Goal: Transaction & Acquisition: Purchase product/service

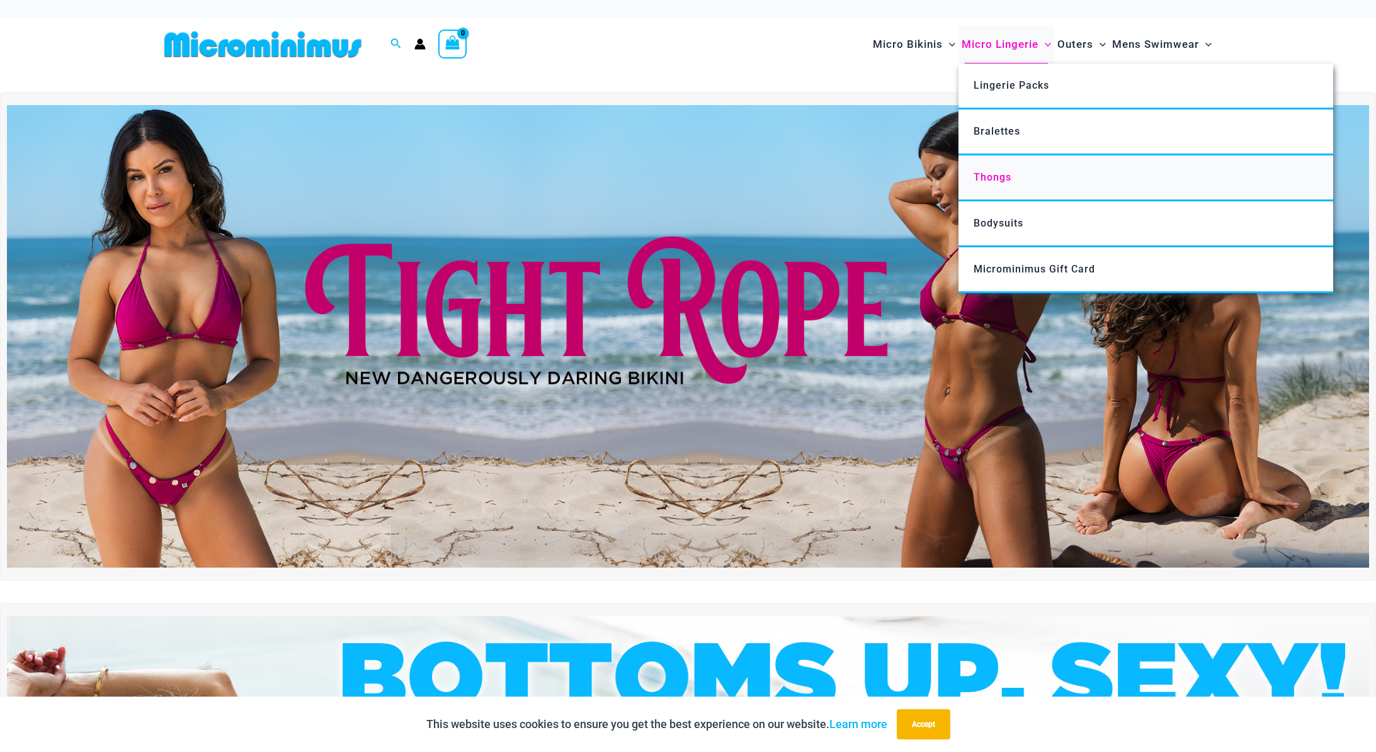
click at [993, 167] on link "Thongs" at bounding box center [1145, 179] width 375 height 46
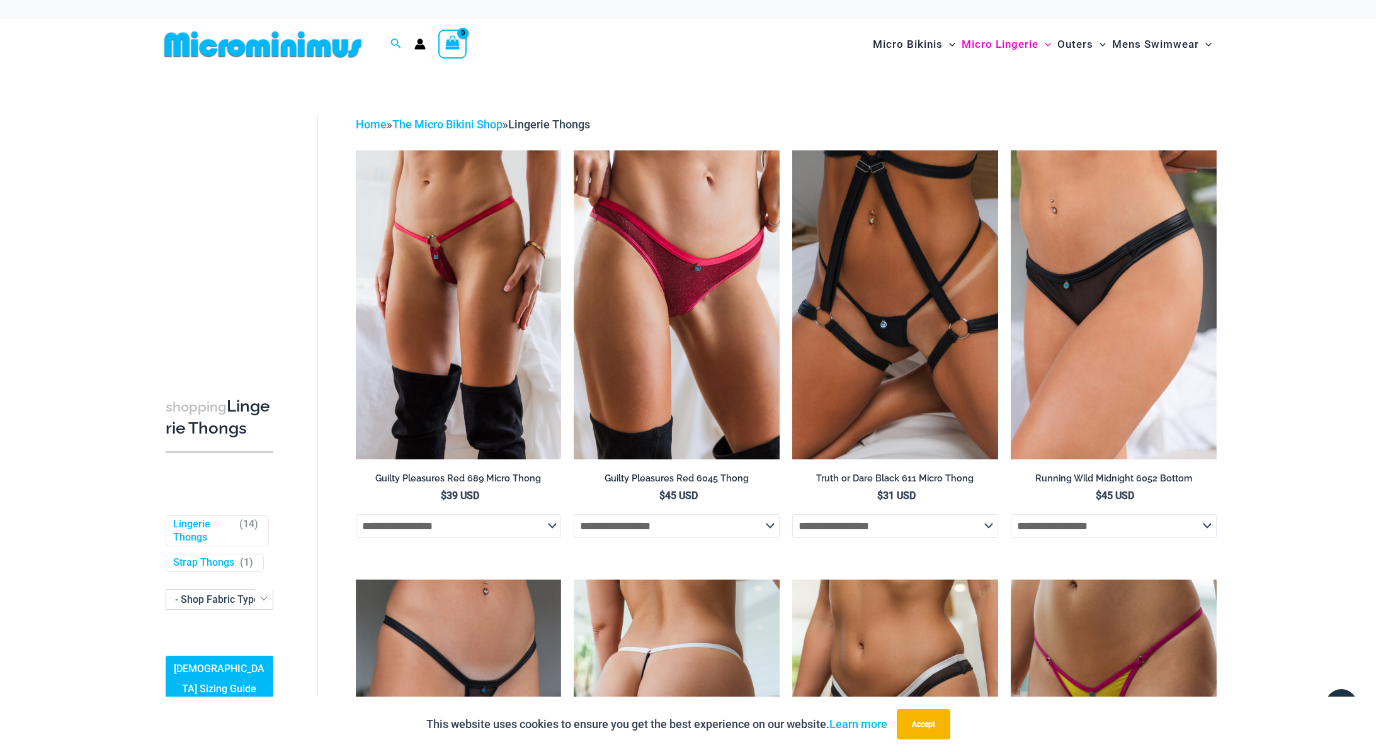
click at [667, 630] on img at bounding box center [677, 734] width 206 height 309
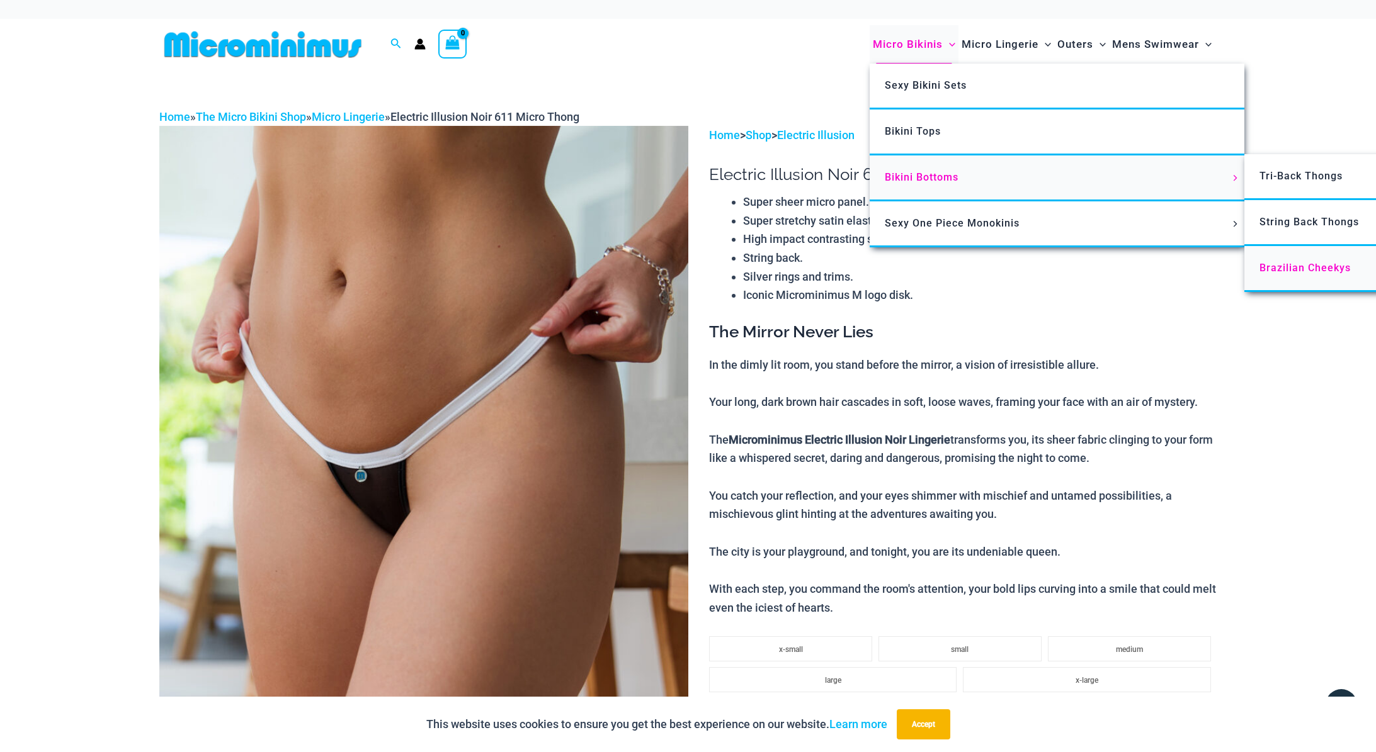
click at [1288, 273] on span "Brazilian Cheekys" at bounding box center [1304, 268] width 91 height 12
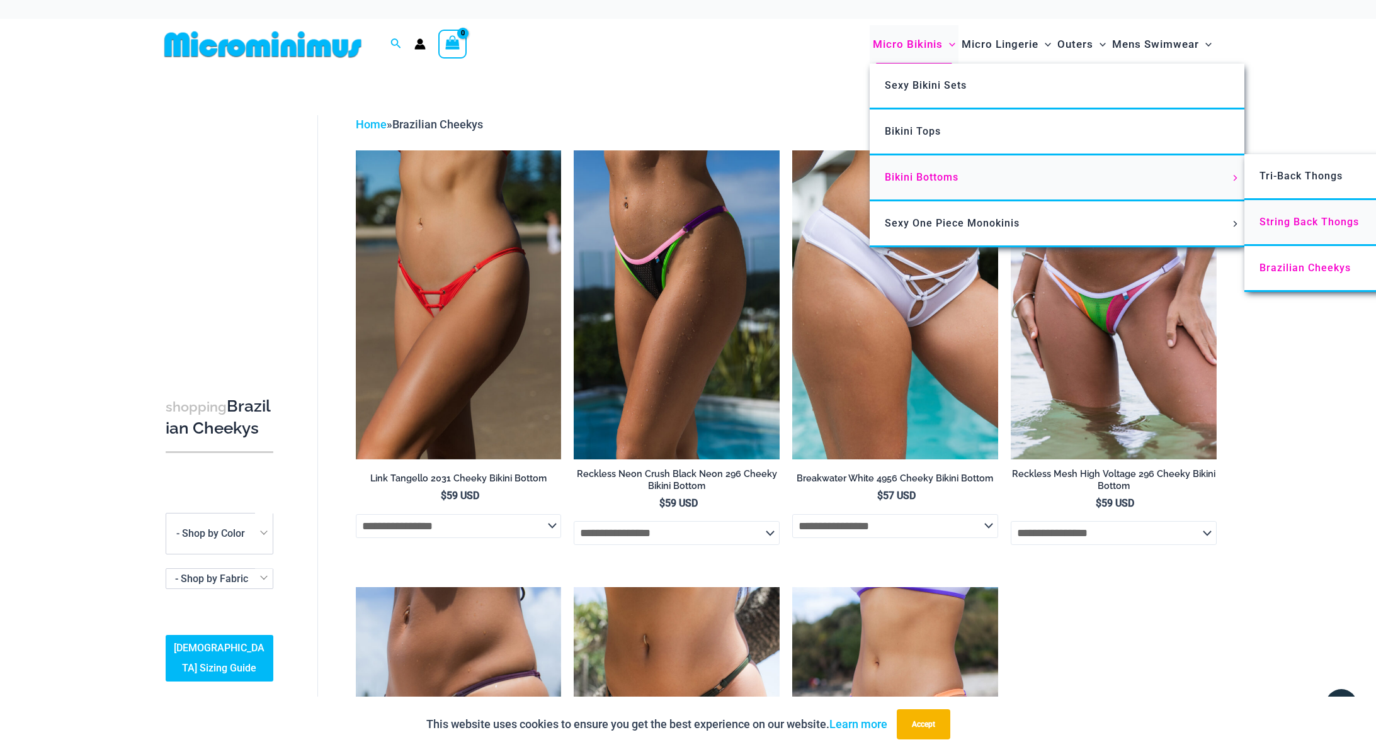
click at [1296, 216] on span "String Back Thongs" at bounding box center [1308, 222] width 99 height 12
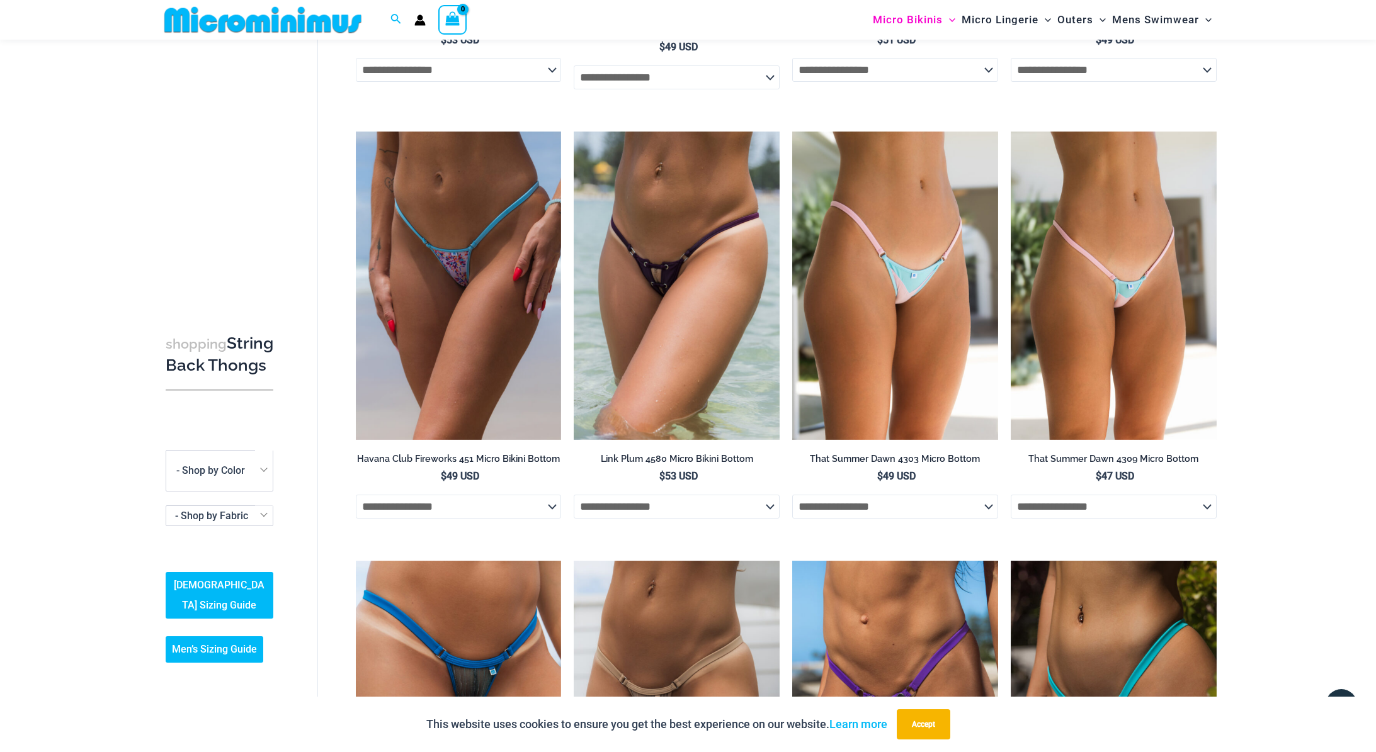
scroll to position [946, 0]
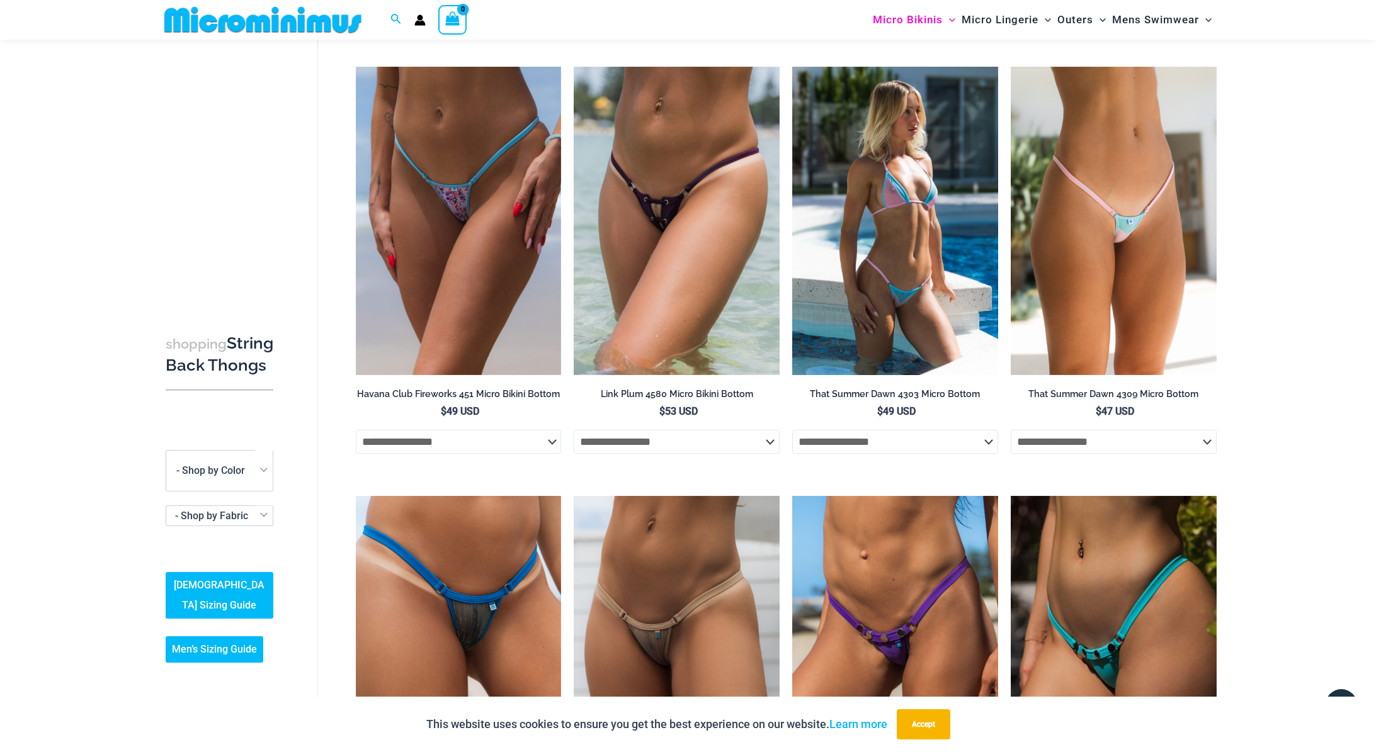
click at [875, 244] on img at bounding box center [895, 221] width 206 height 309
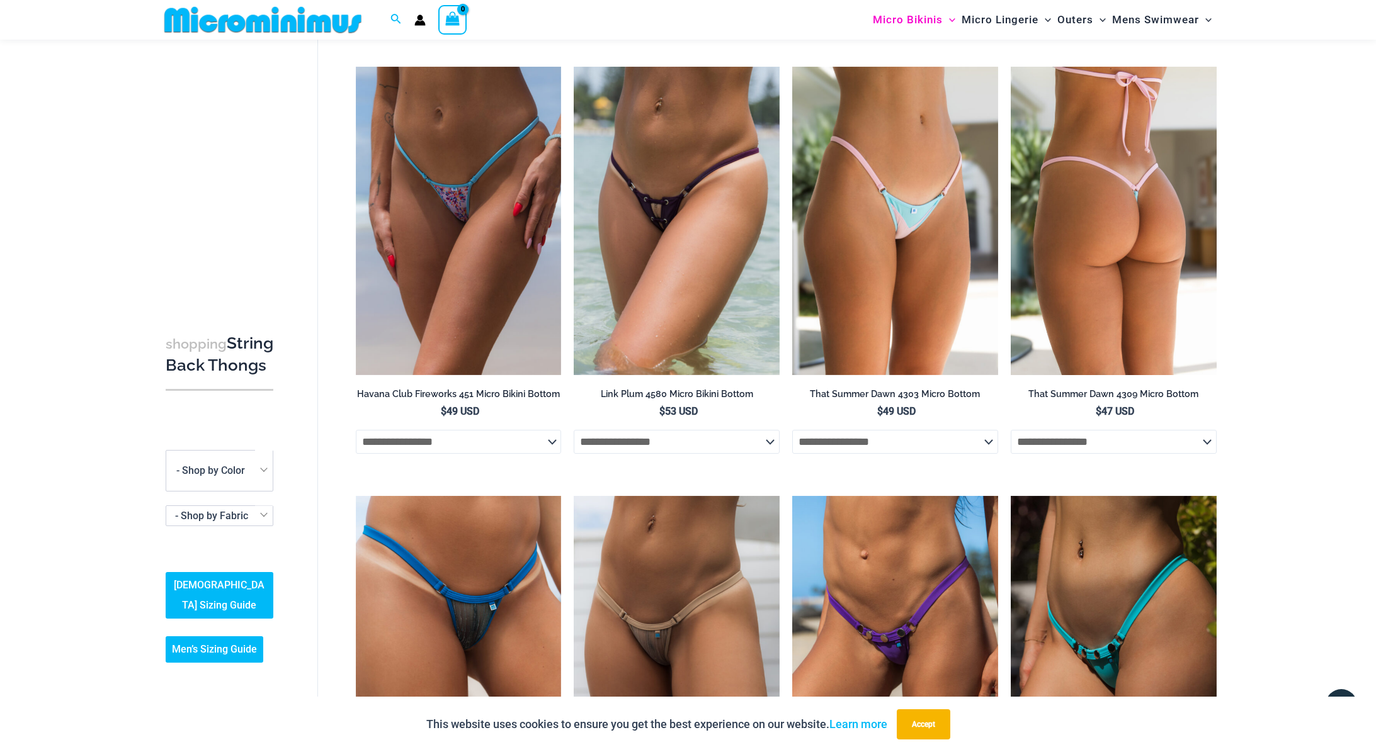
click at [1157, 169] on img at bounding box center [1113, 221] width 206 height 309
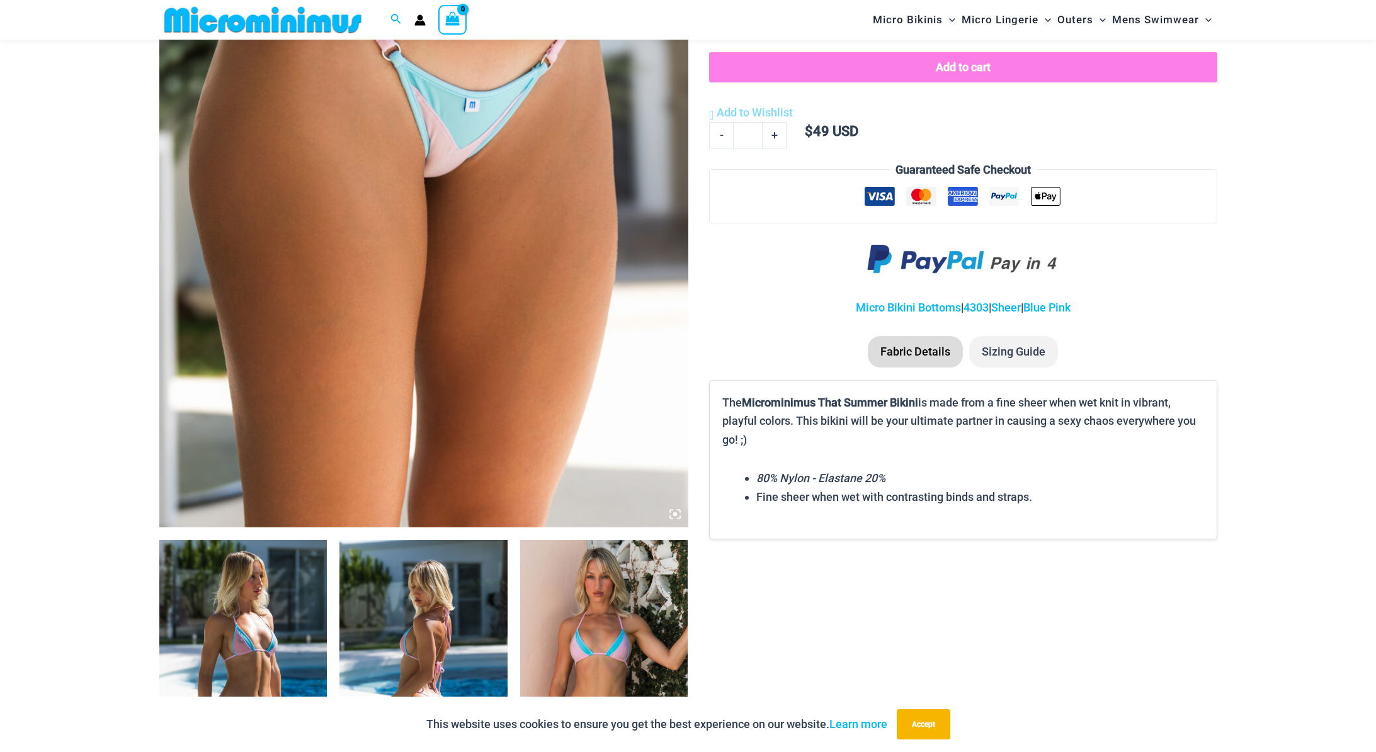
scroll to position [186, 0]
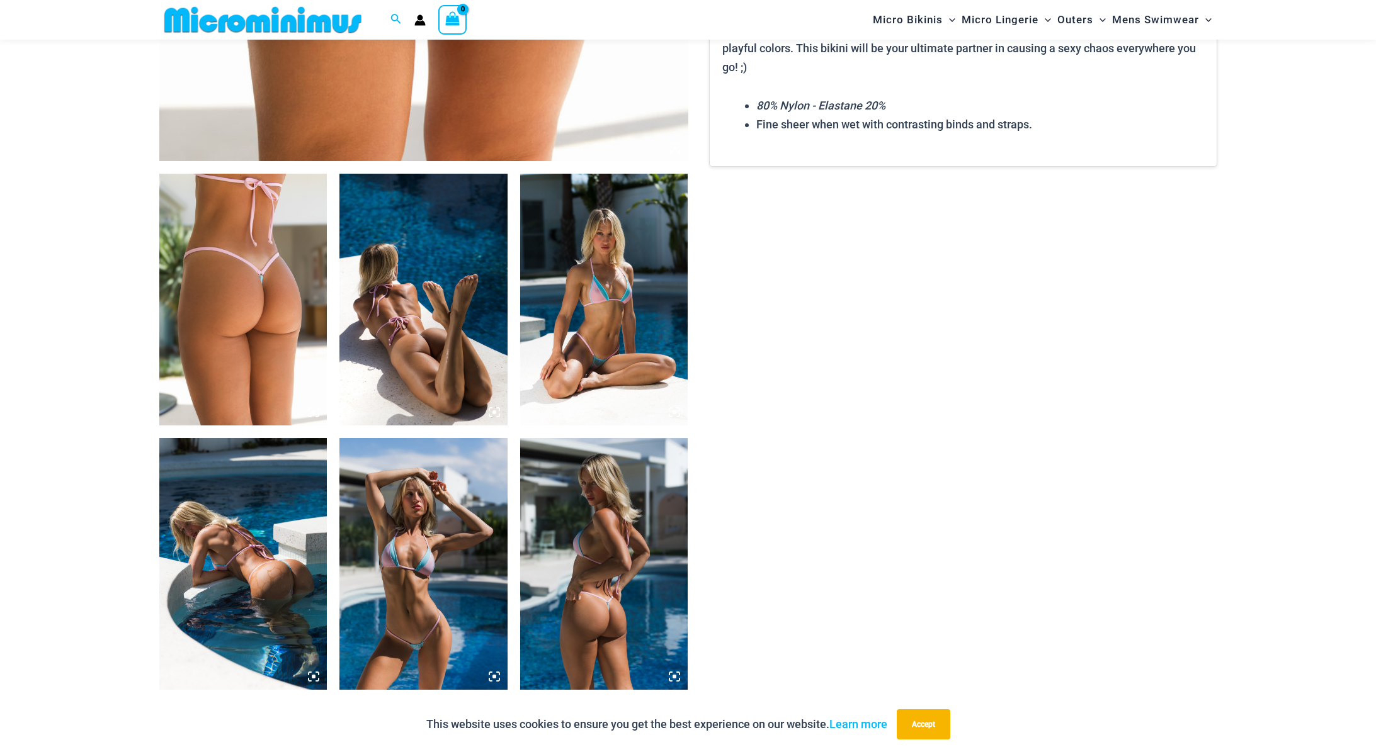
scroll to position [941, 0]
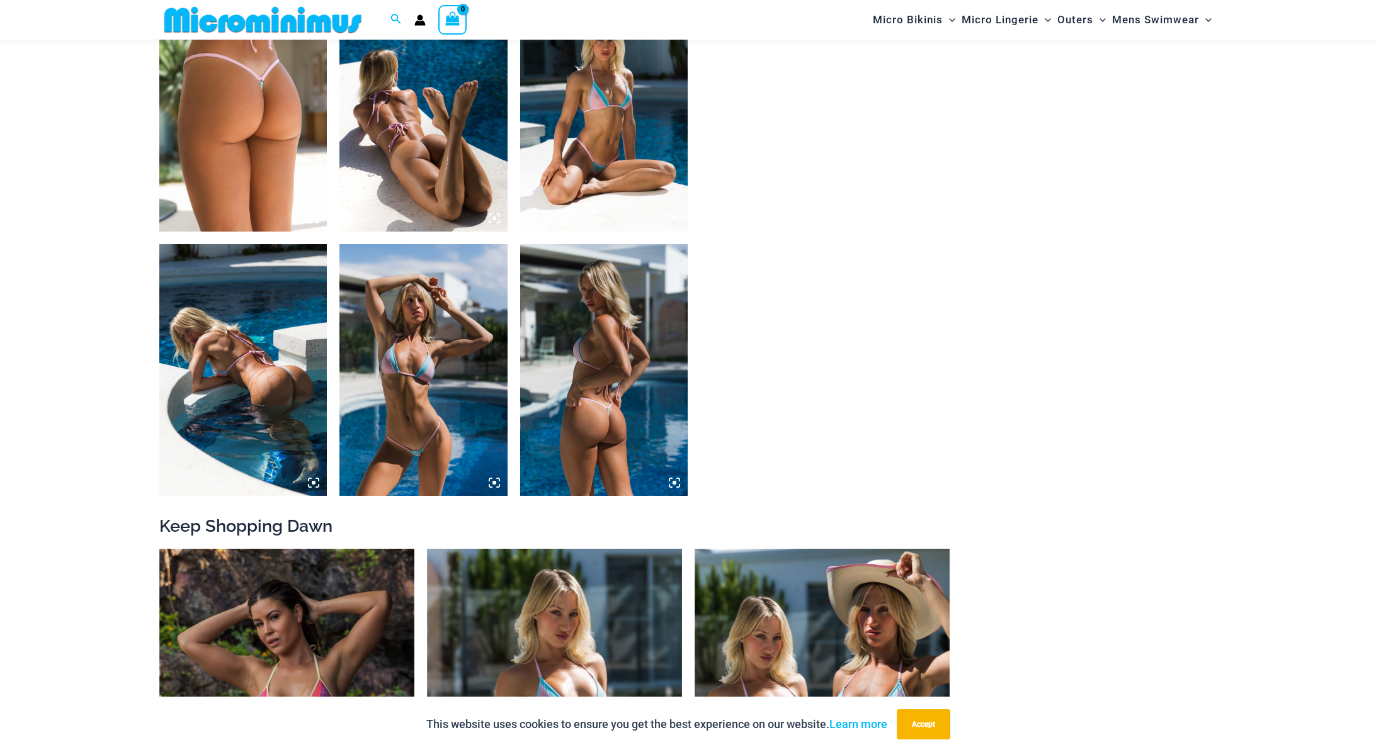
click at [625, 380] on img at bounding box center [604, 370] width 168 height 252
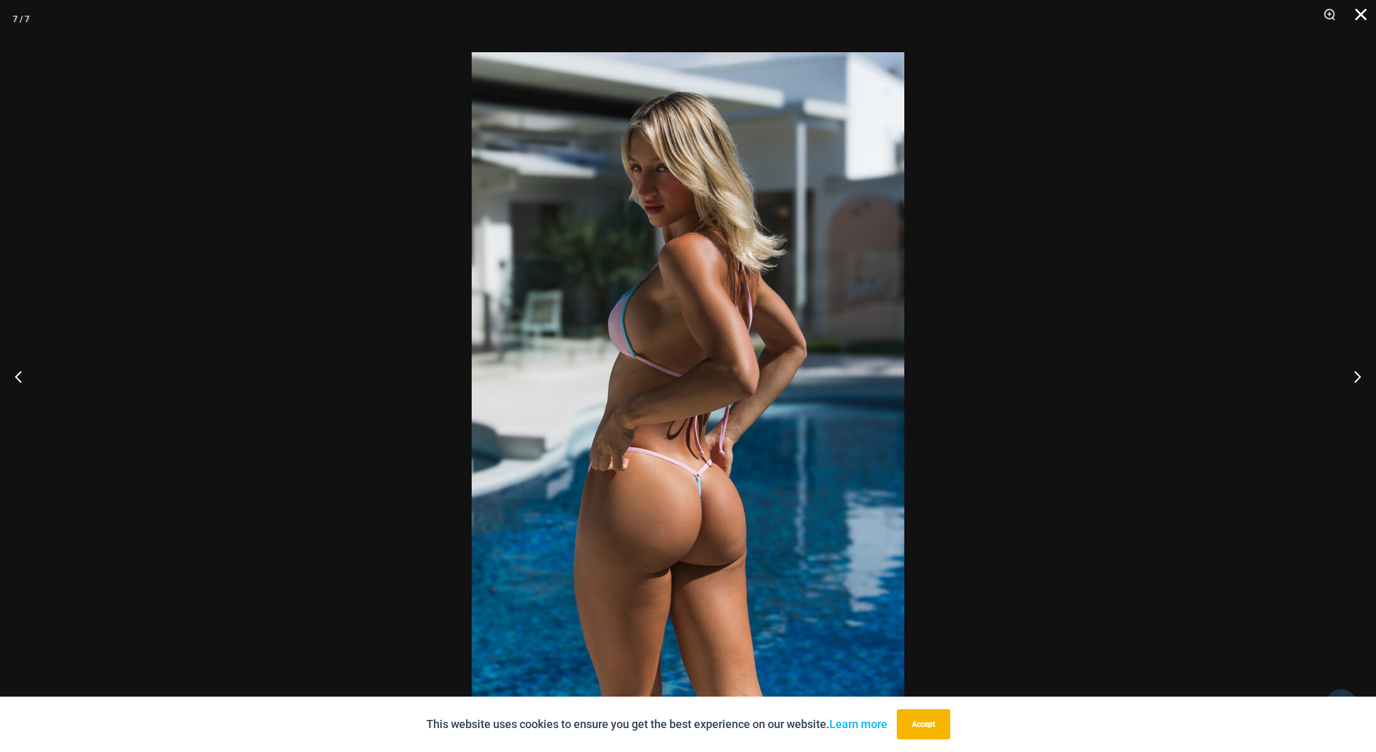
click at [1355, 13] on button "Close" at bounding box center [1355, 19] width 31 height 38
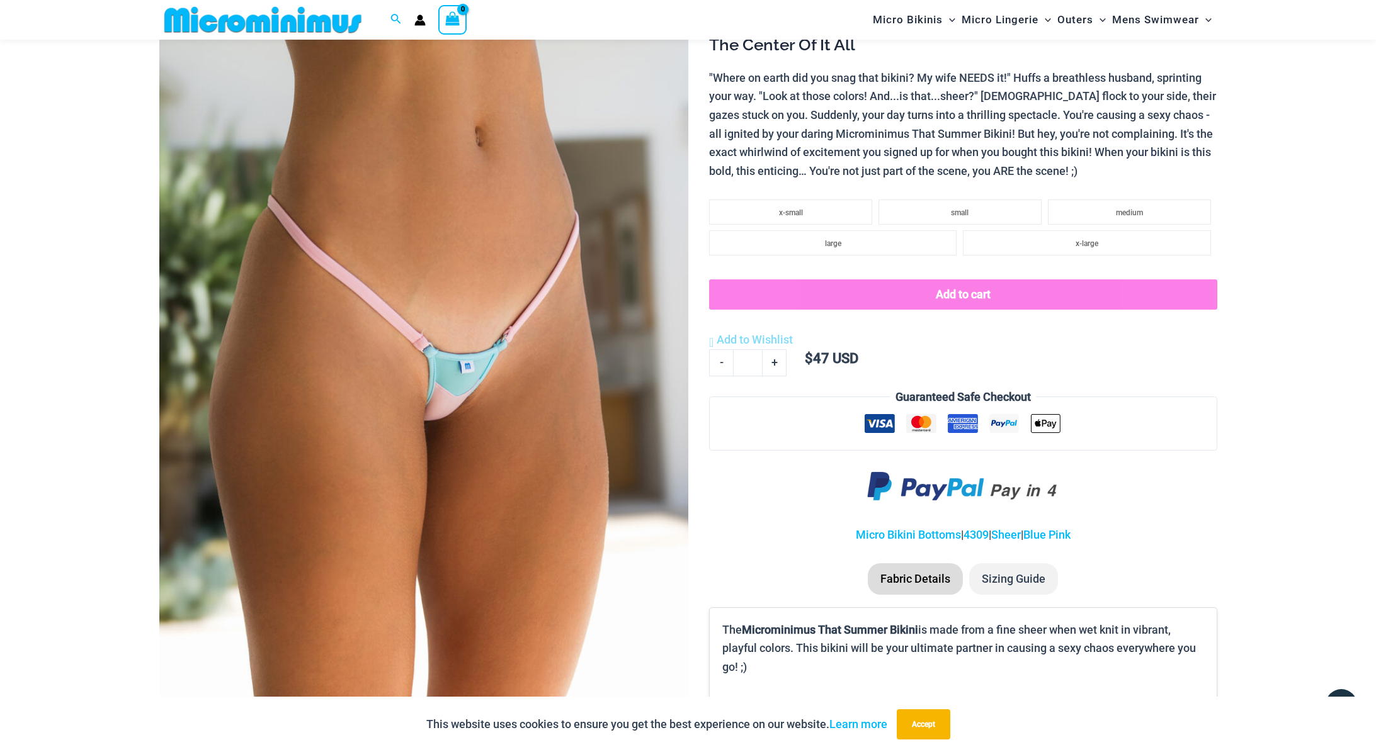
scroll to position [17, 0]
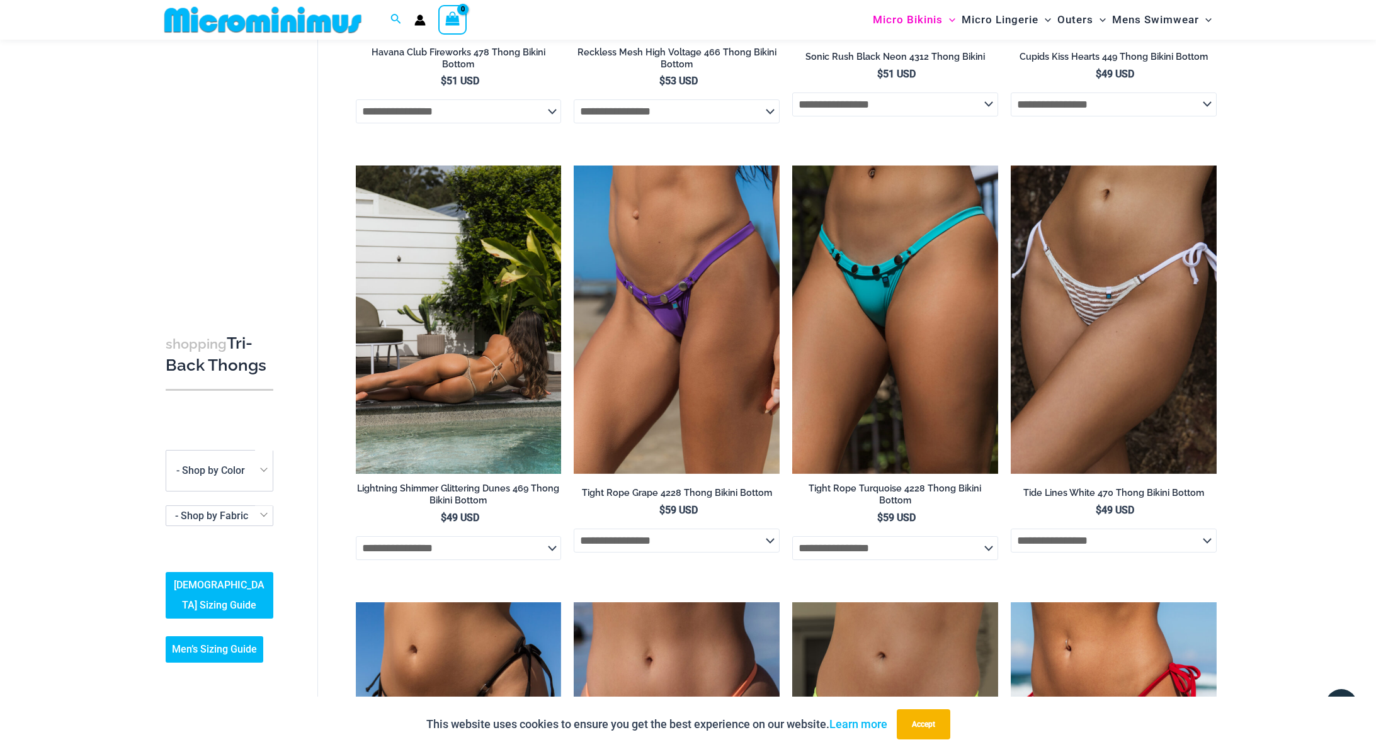
scroll to position [1375, 0]
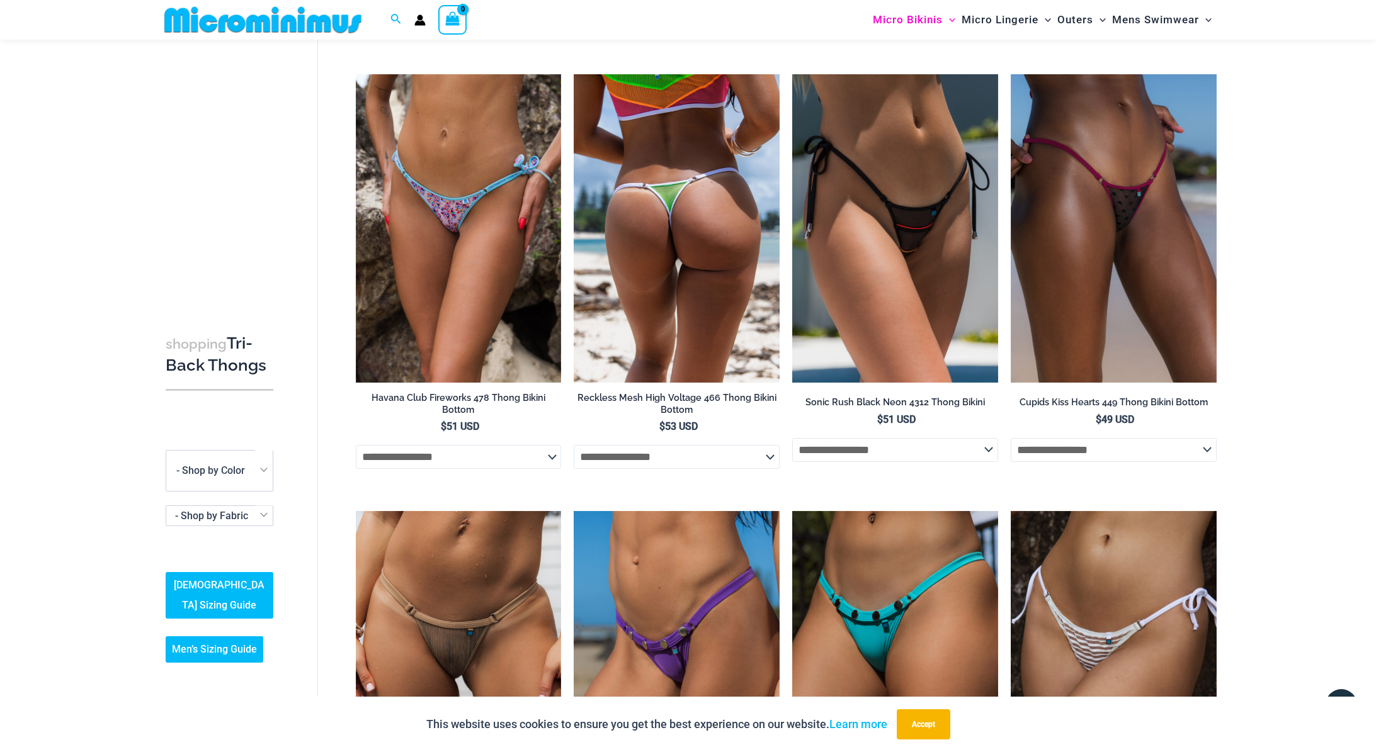
click at [665, 270] on img at bounding box center [677, 228] width 206 height 309
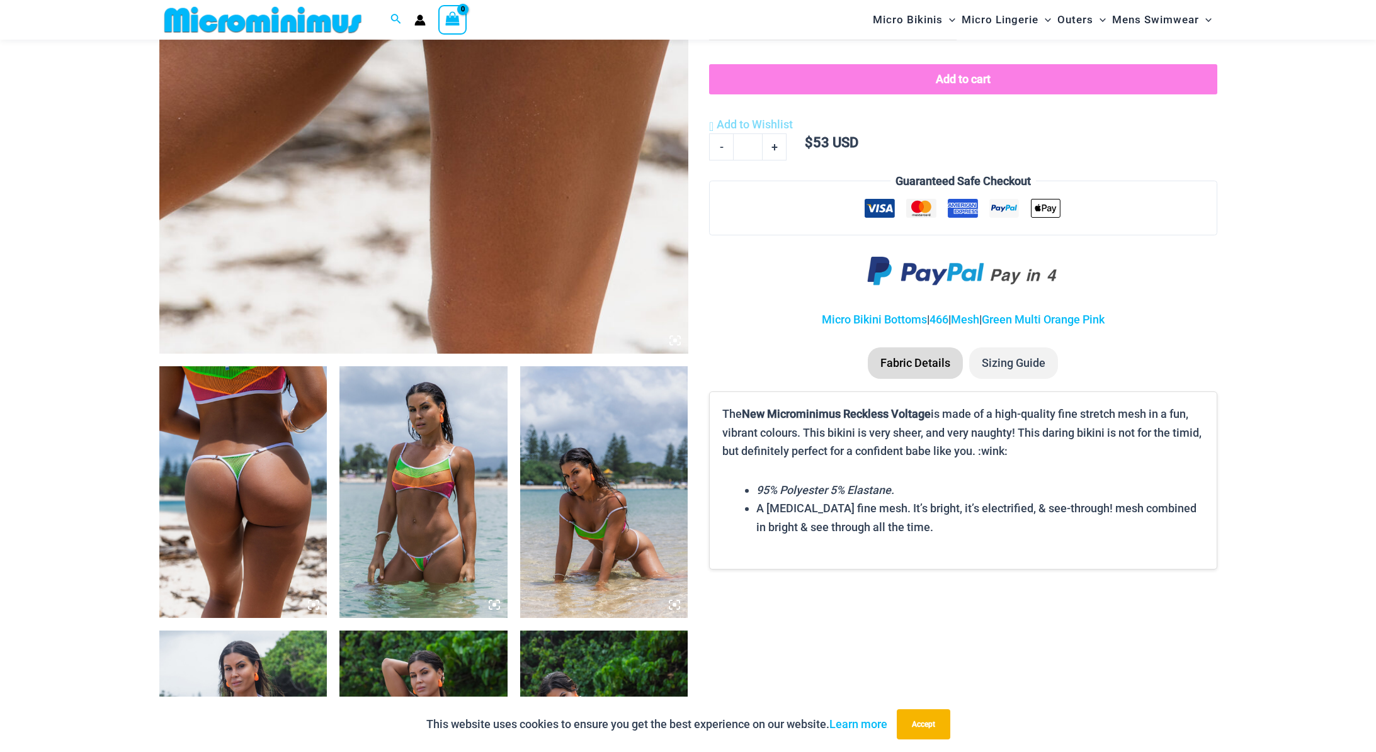
scroll to position [813, 0]
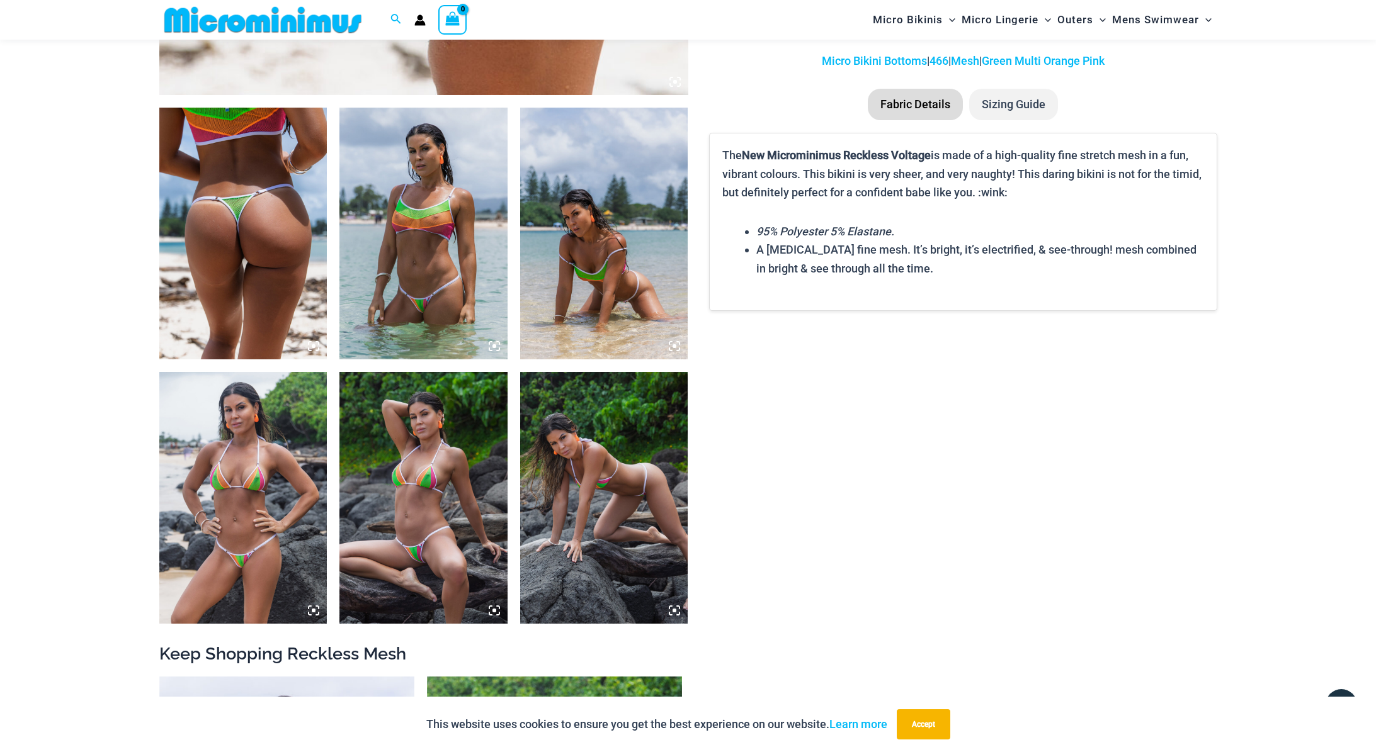
click at [399, 527] on img at bounding box center [423, 498] width 168 height 252
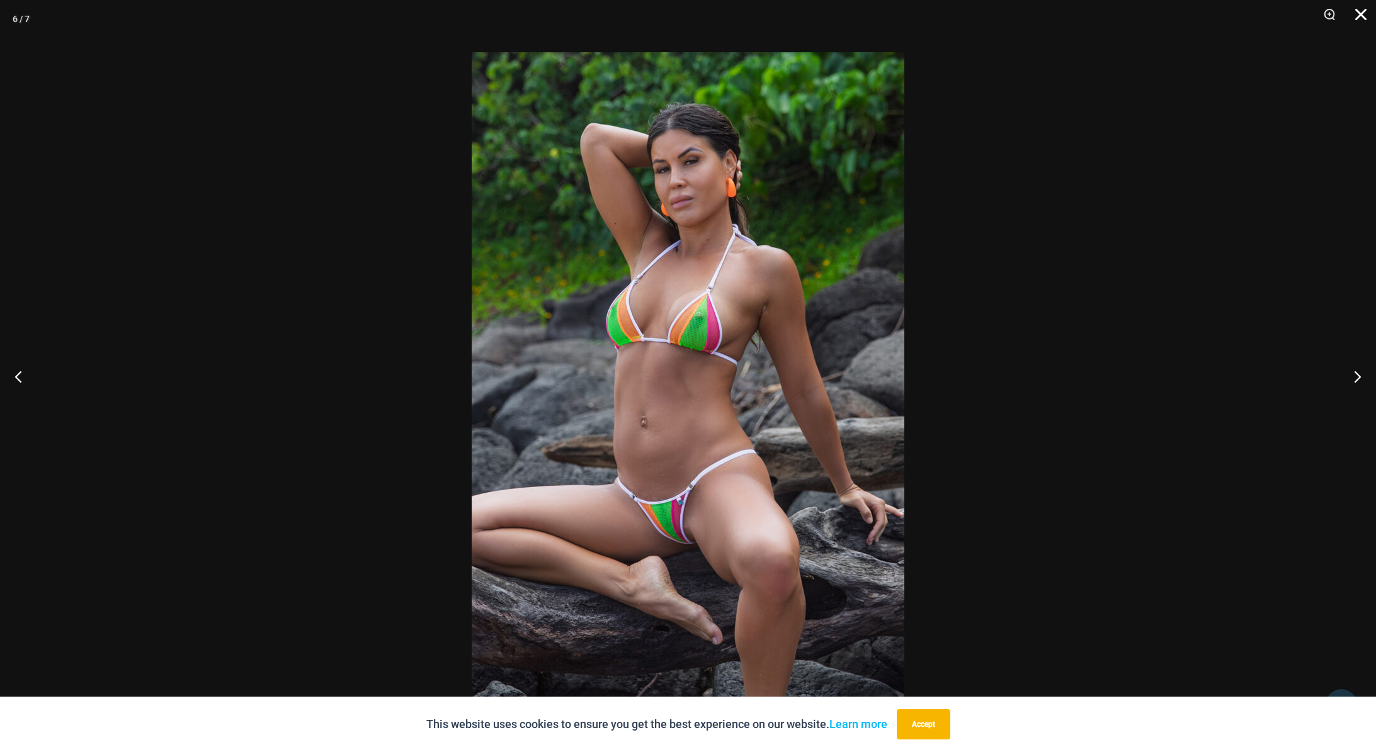
click at [1357, 17] on button "Close" at bounding box center [1355, 19] width 31 height 38
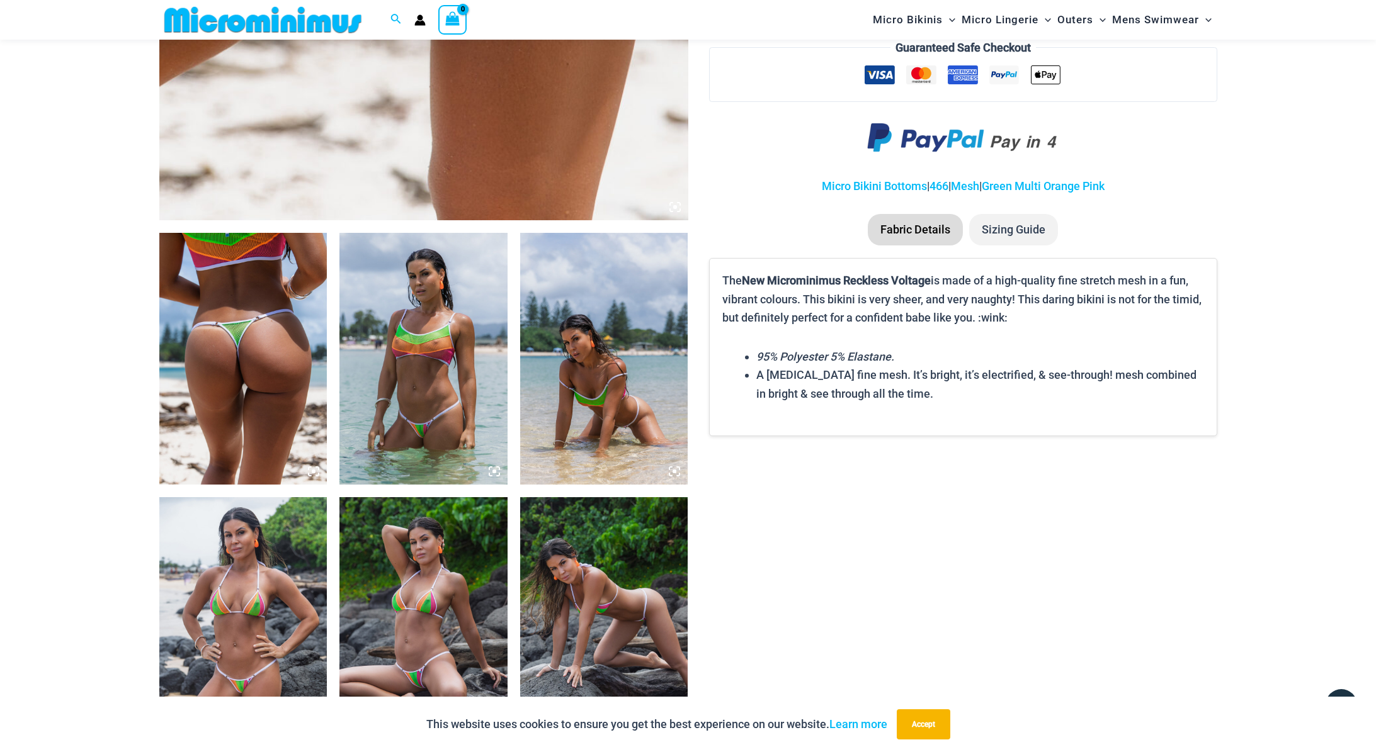
scroll to position [623, 0]
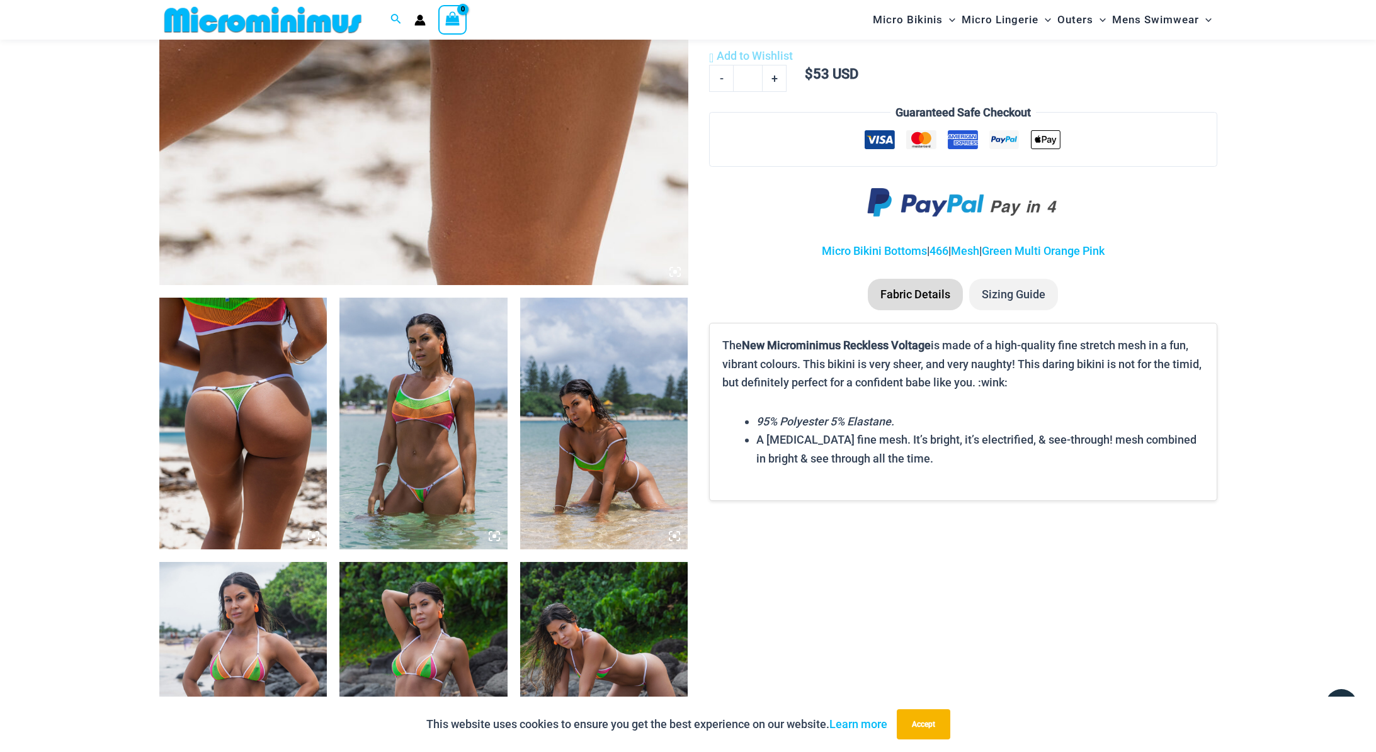
click at [1025, 293] on li "Sizing Guide" at bounding box center [1013, 294] width 89 height 31
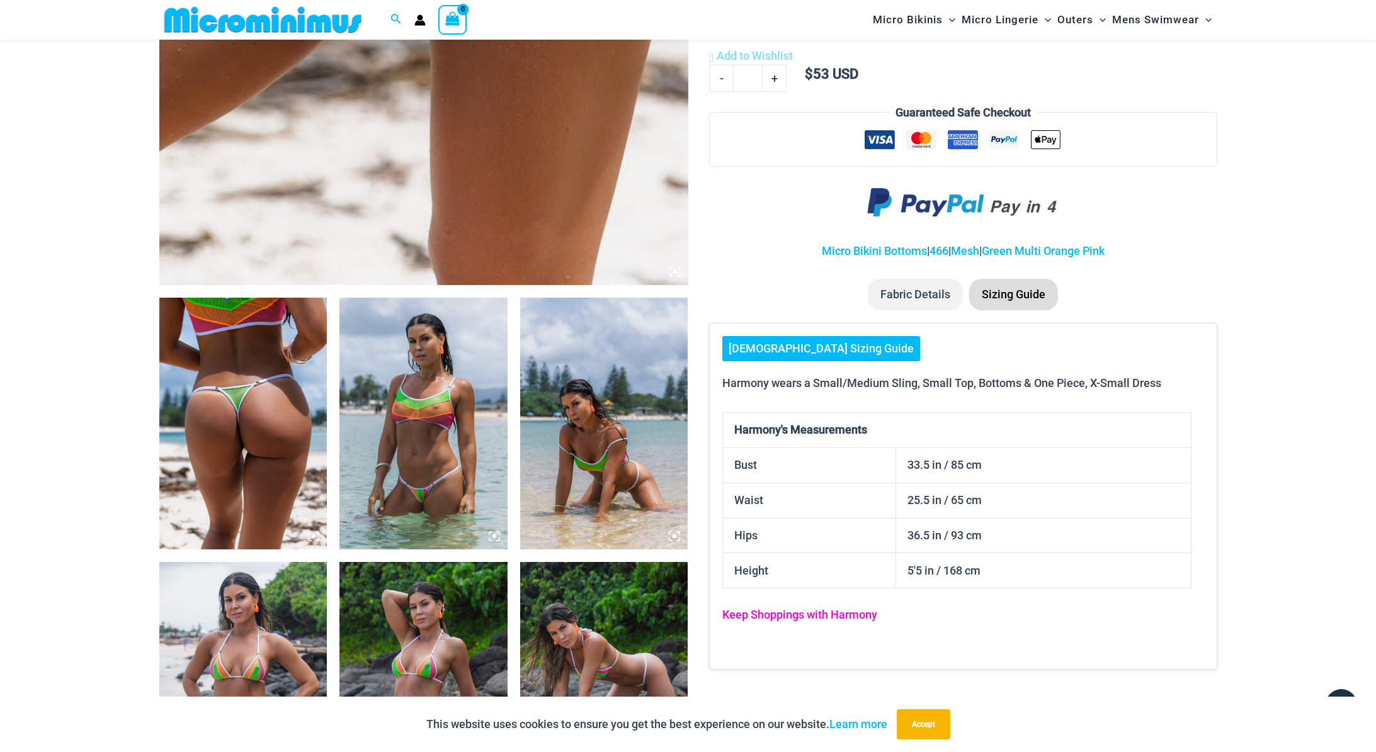
click at [864, 620] on link "Keep Shoppings with Harmony" at bounding box center [799, 614] width 155 height 13
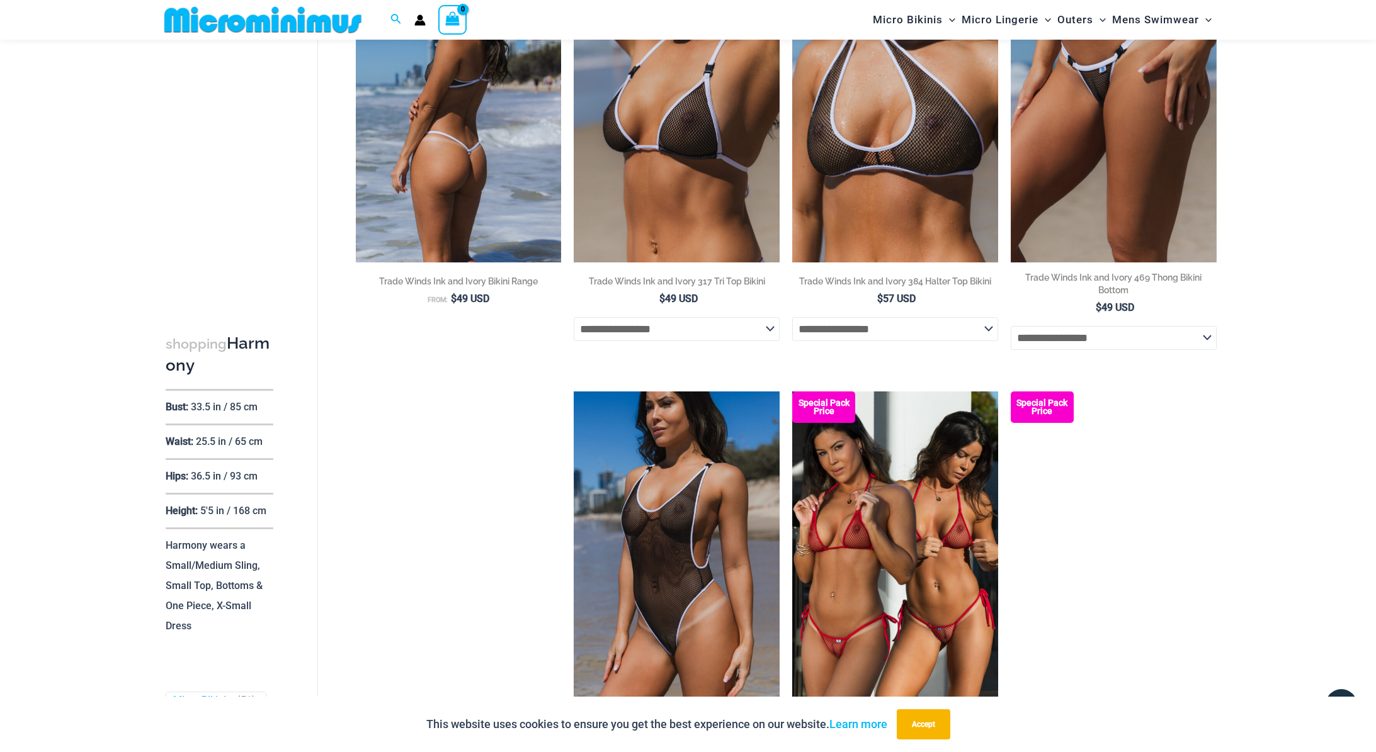
scroll to position [1735, 0]
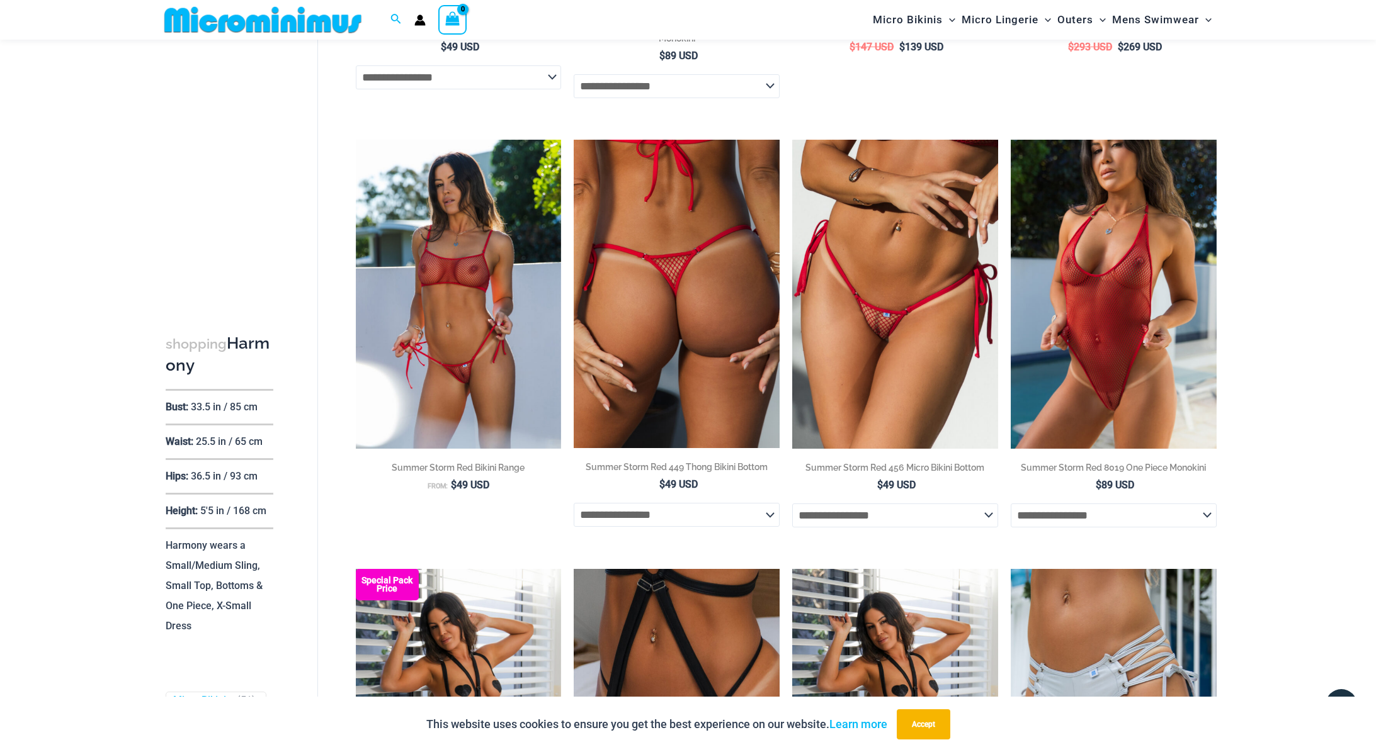
click at [605, 251] on img at bounding box center [677, 294] width 206 height 309
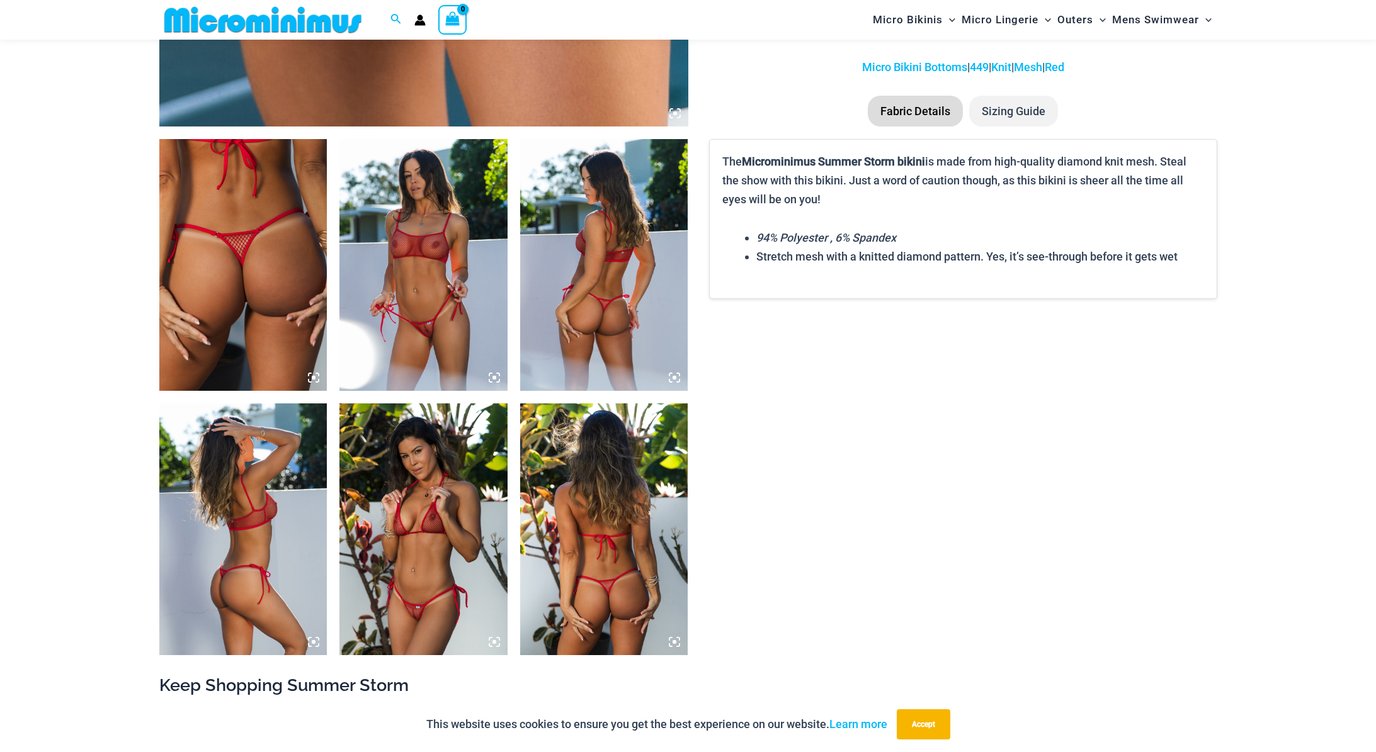
scroll to position [975, 0]
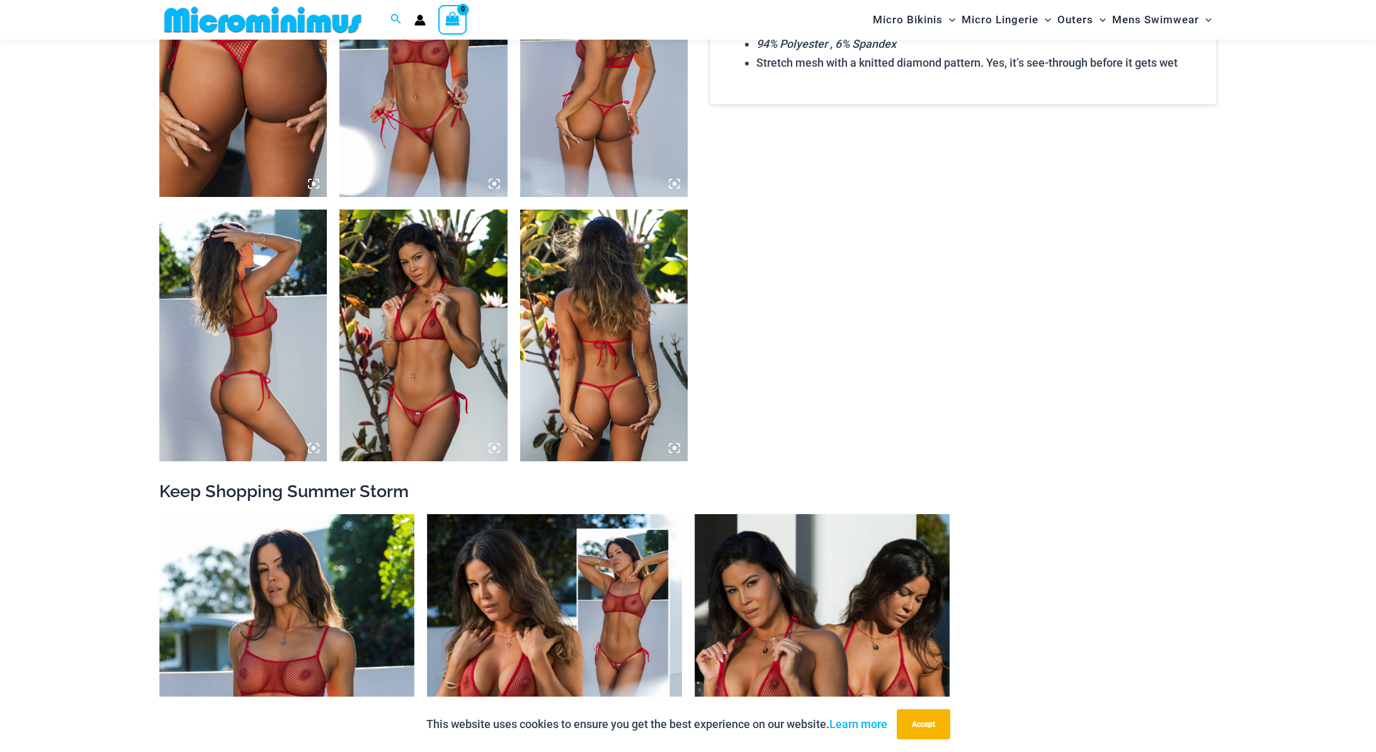
click at [414, 372] on img at bounding box center [423, 336] width 168 height 252
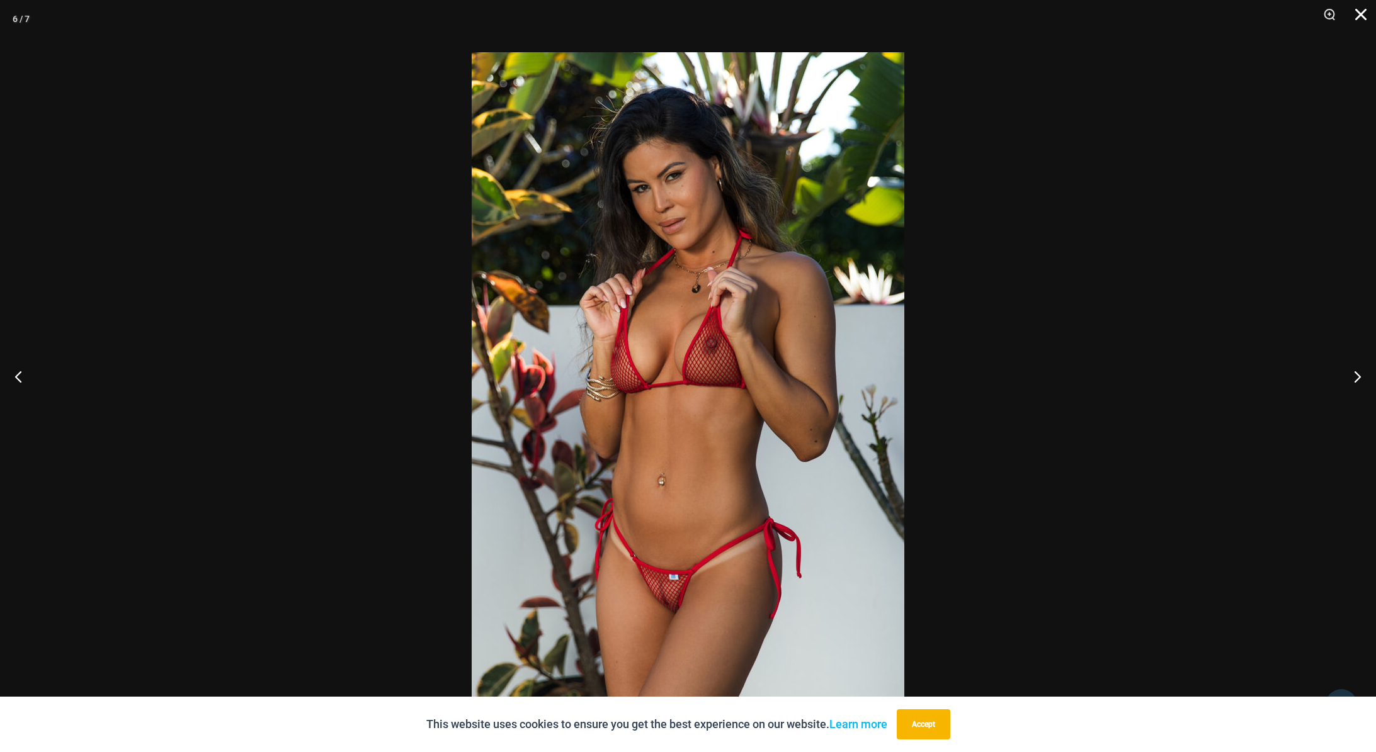
click at [1352, 14] on button "Close" at bounding box center [1355, 19] width 31 height 38
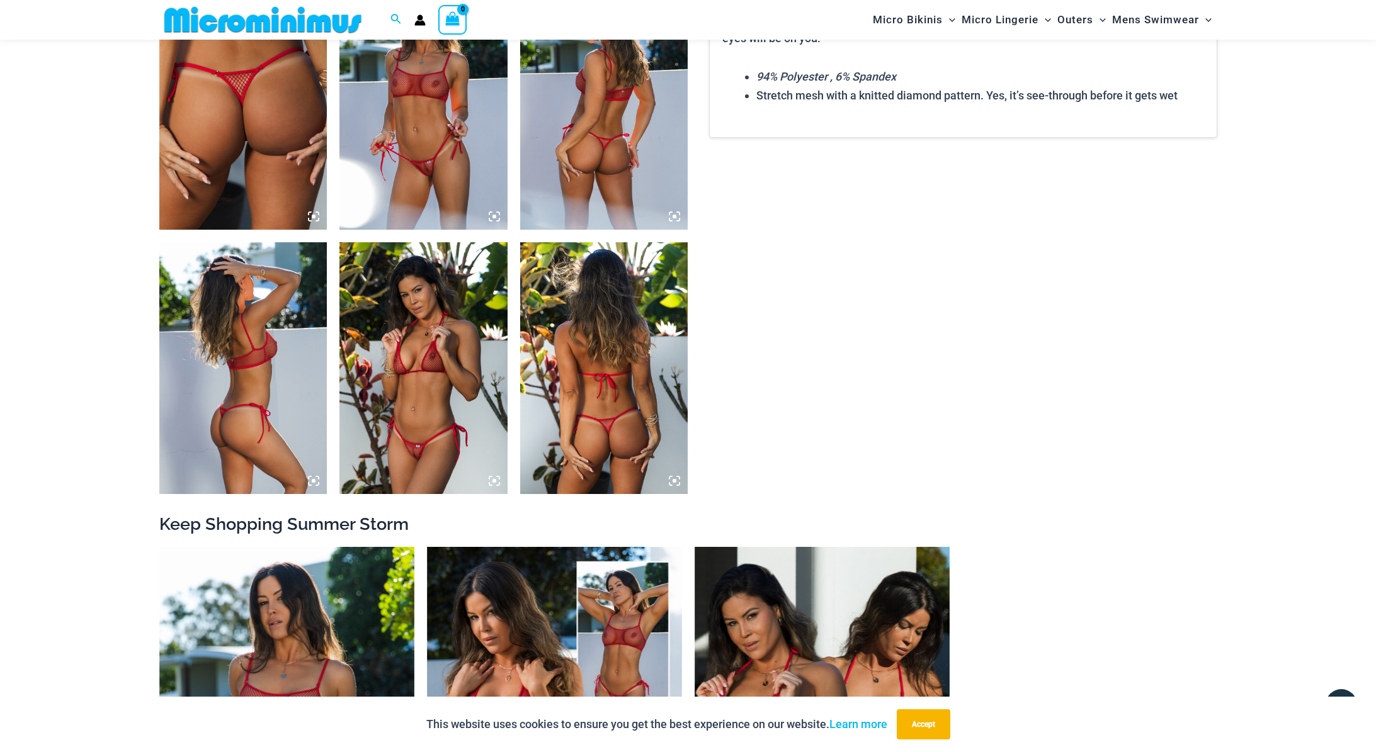
scroll to position [934, 0]
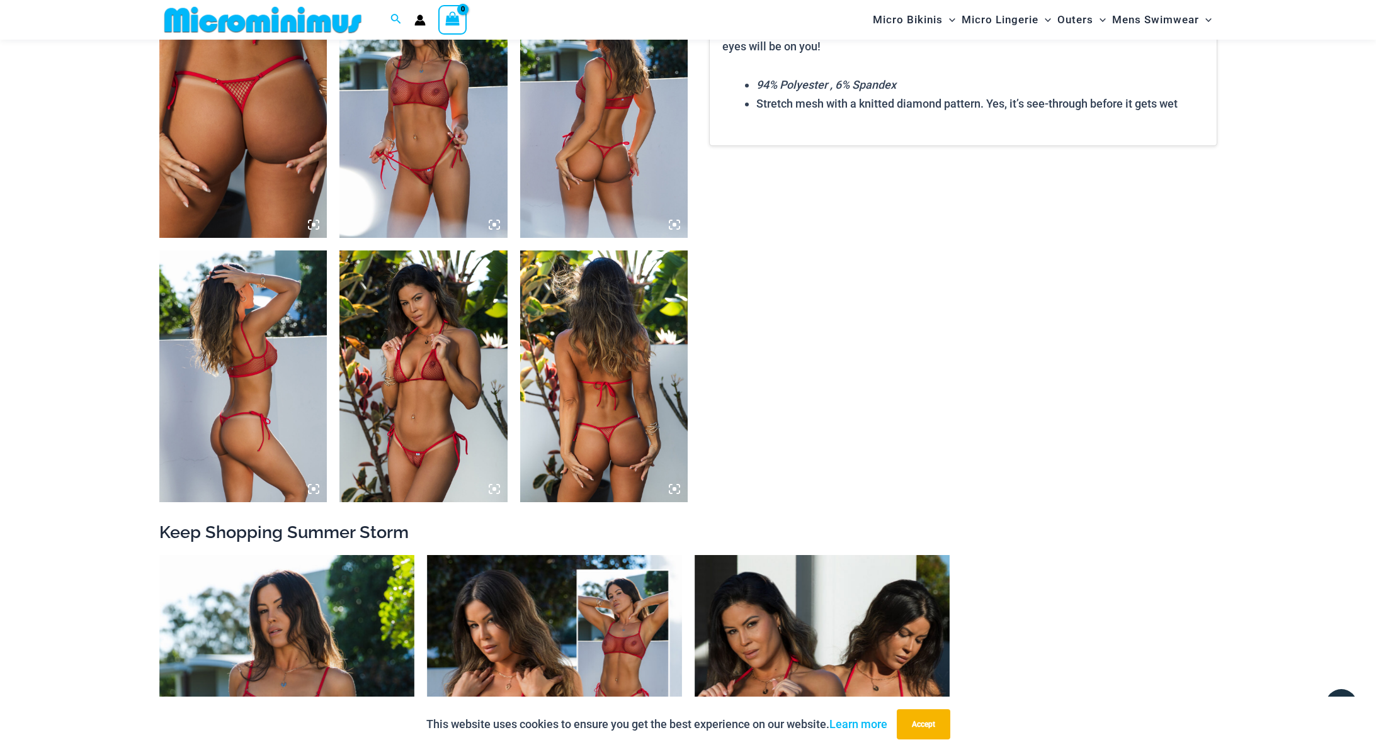
click at [409, 153] on img at bounding box center [423, 112] width 168 height 252
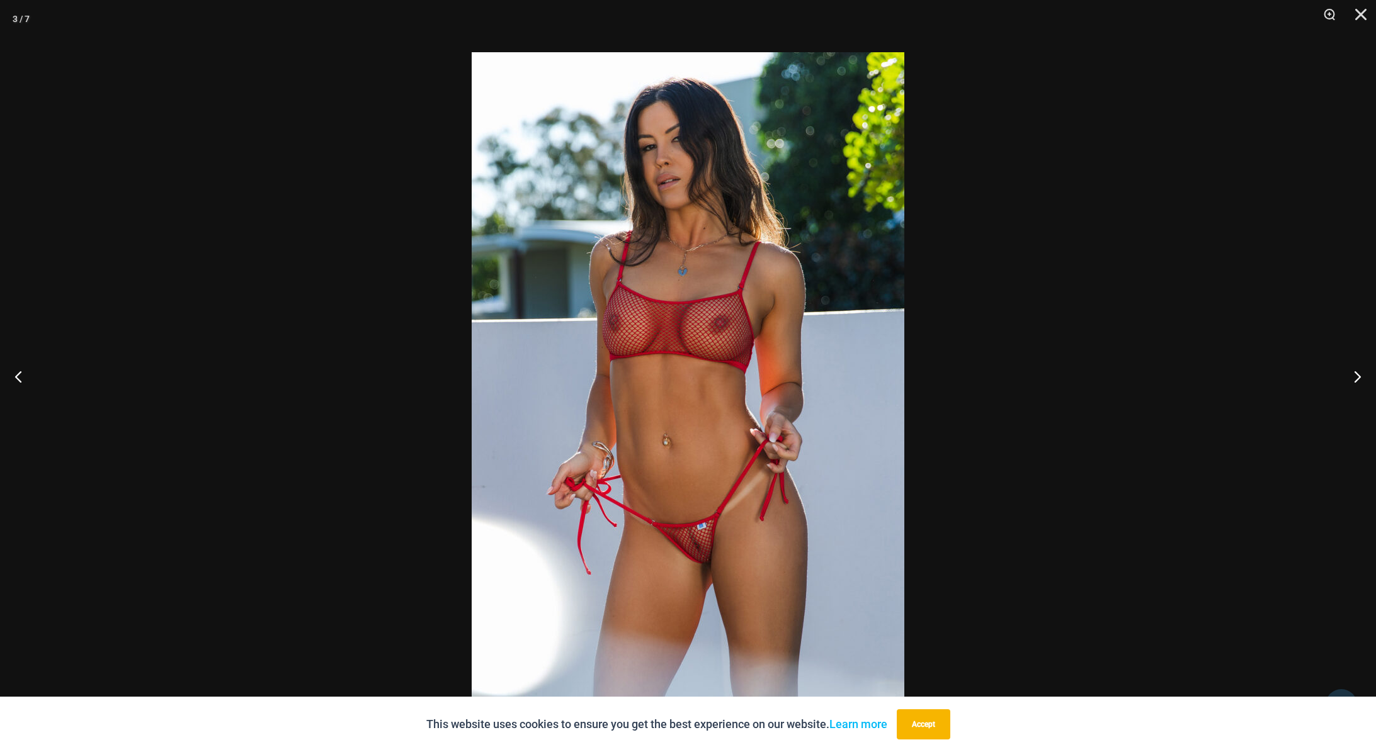
click at [698, 550] on img at bounding box center [688, 376] width 433 height 648
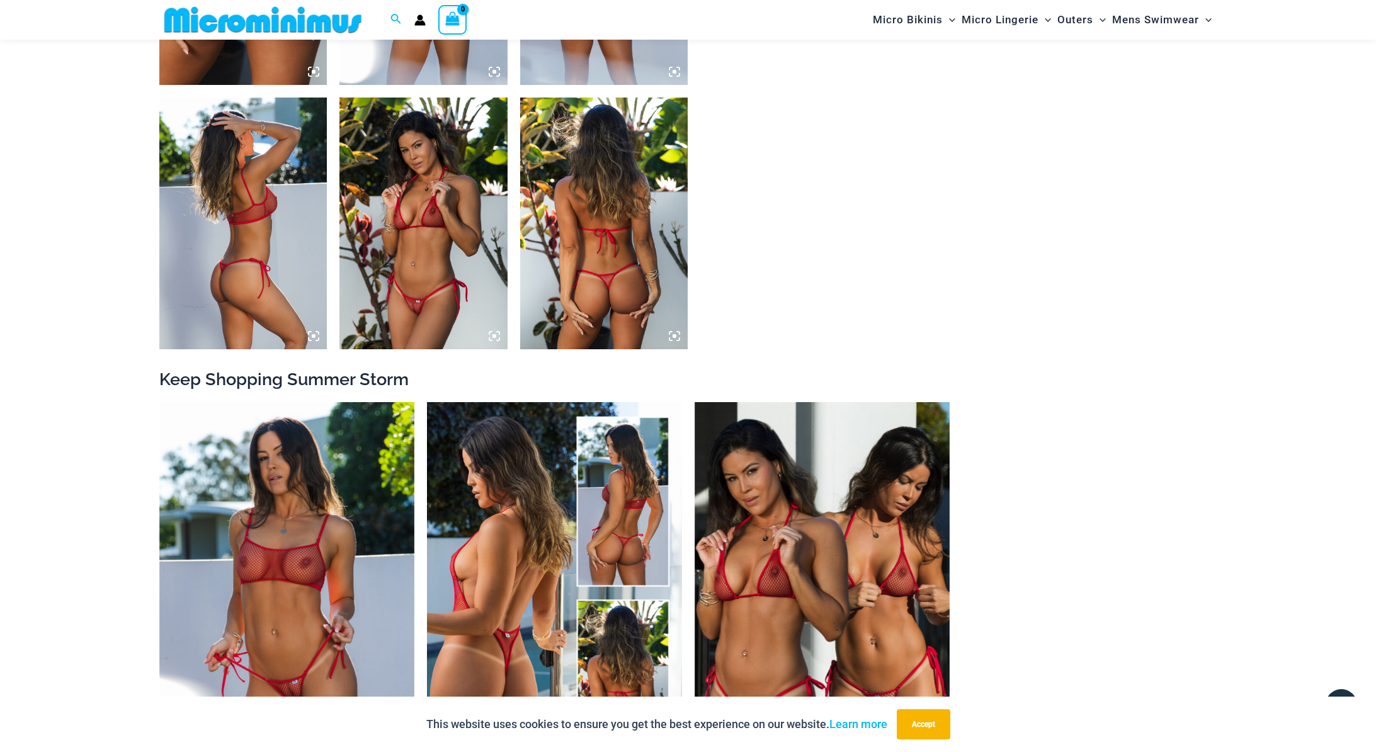
scroll to position [1411, 0]
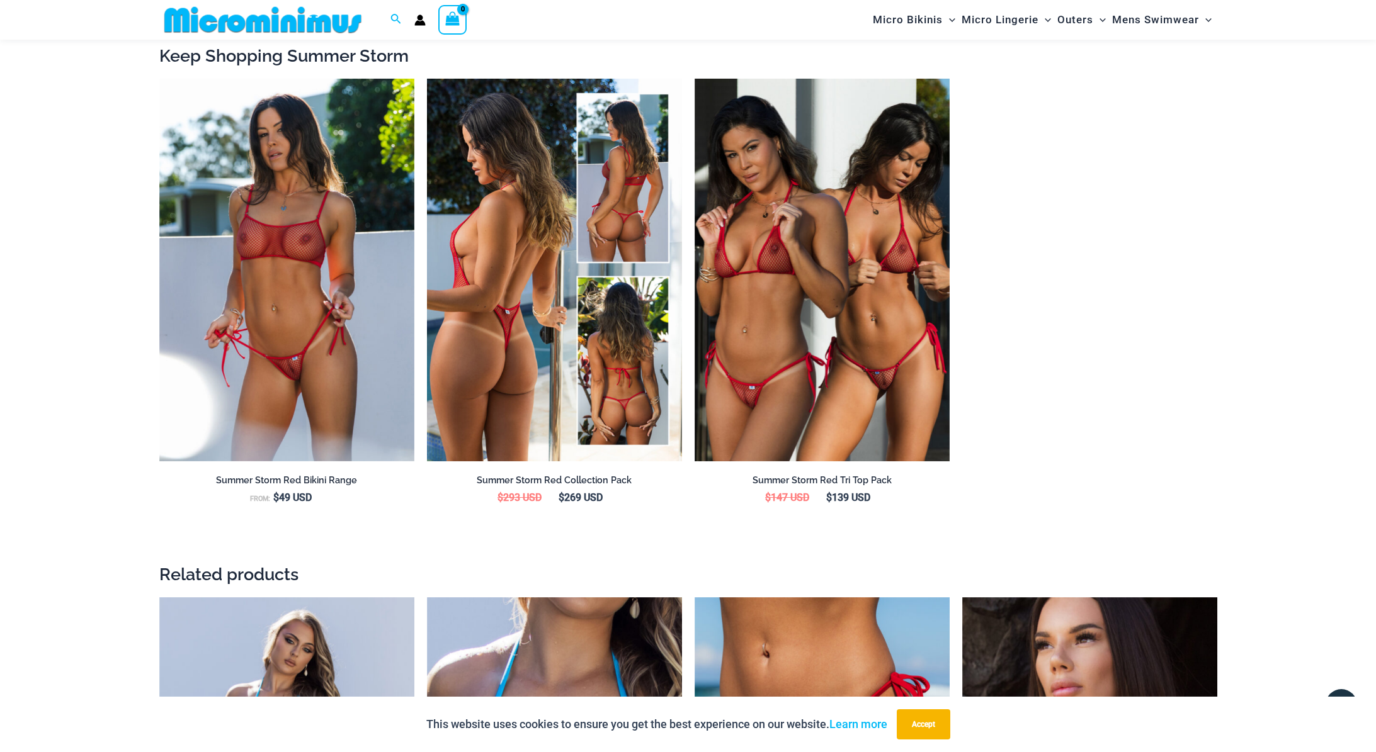
click at [648, 322] on img at bounding box center [554, 270] width 255 height 383
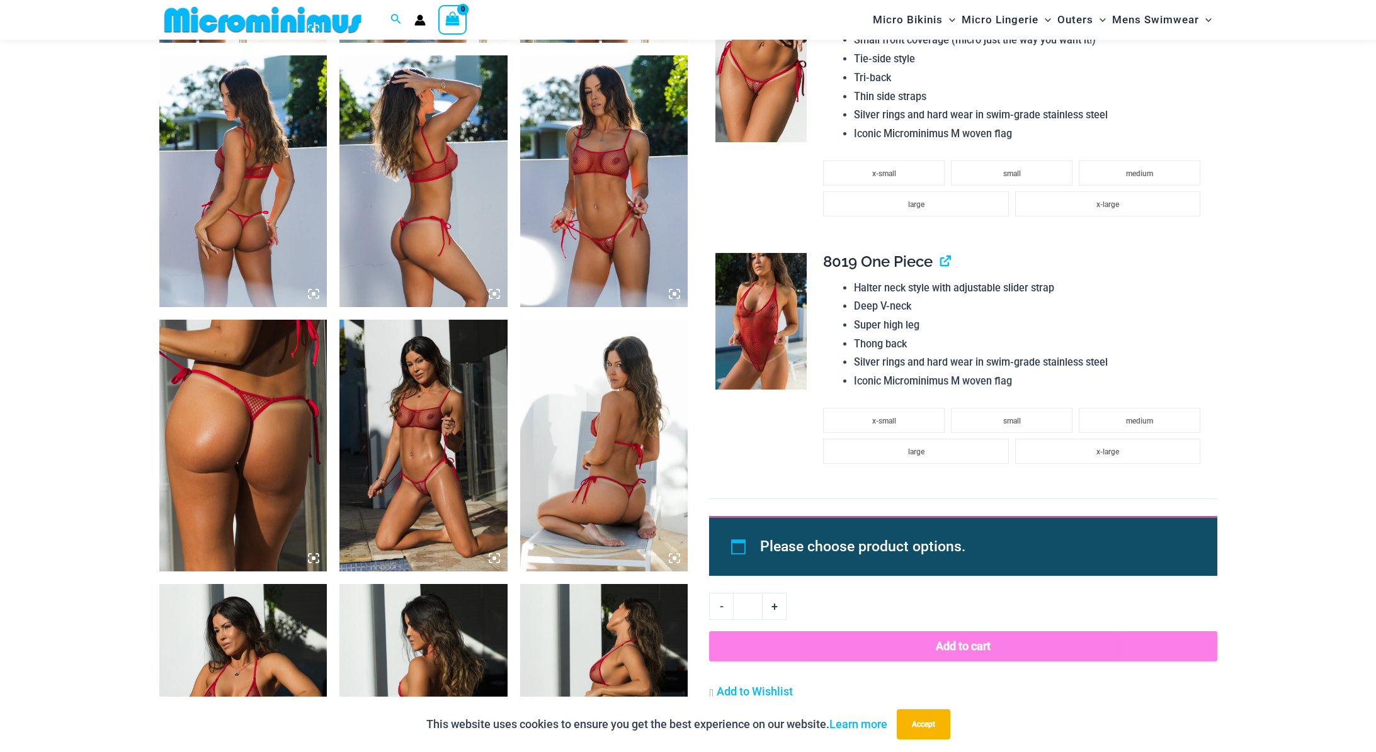
scroll to position [1259, 0]
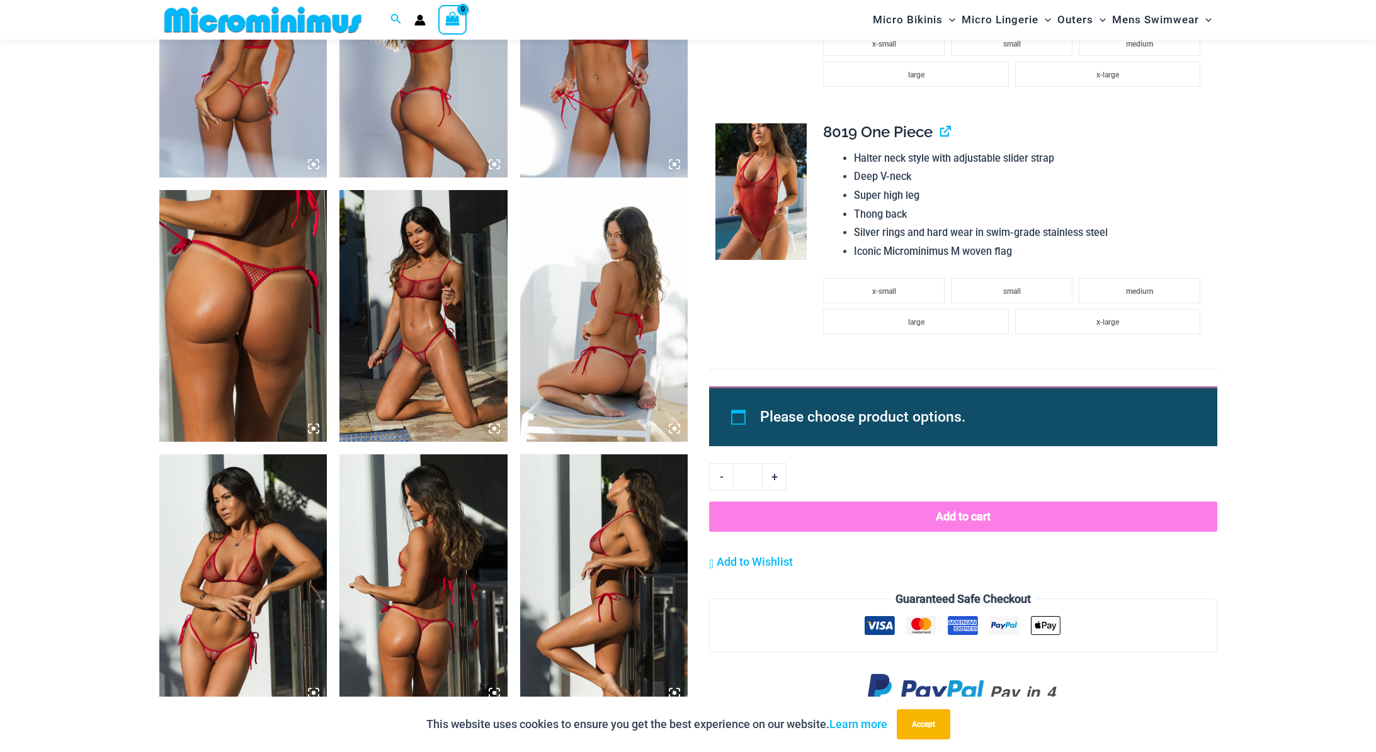
click at [242, 312] on img at bounding box center [243, 316] width 168 height 252
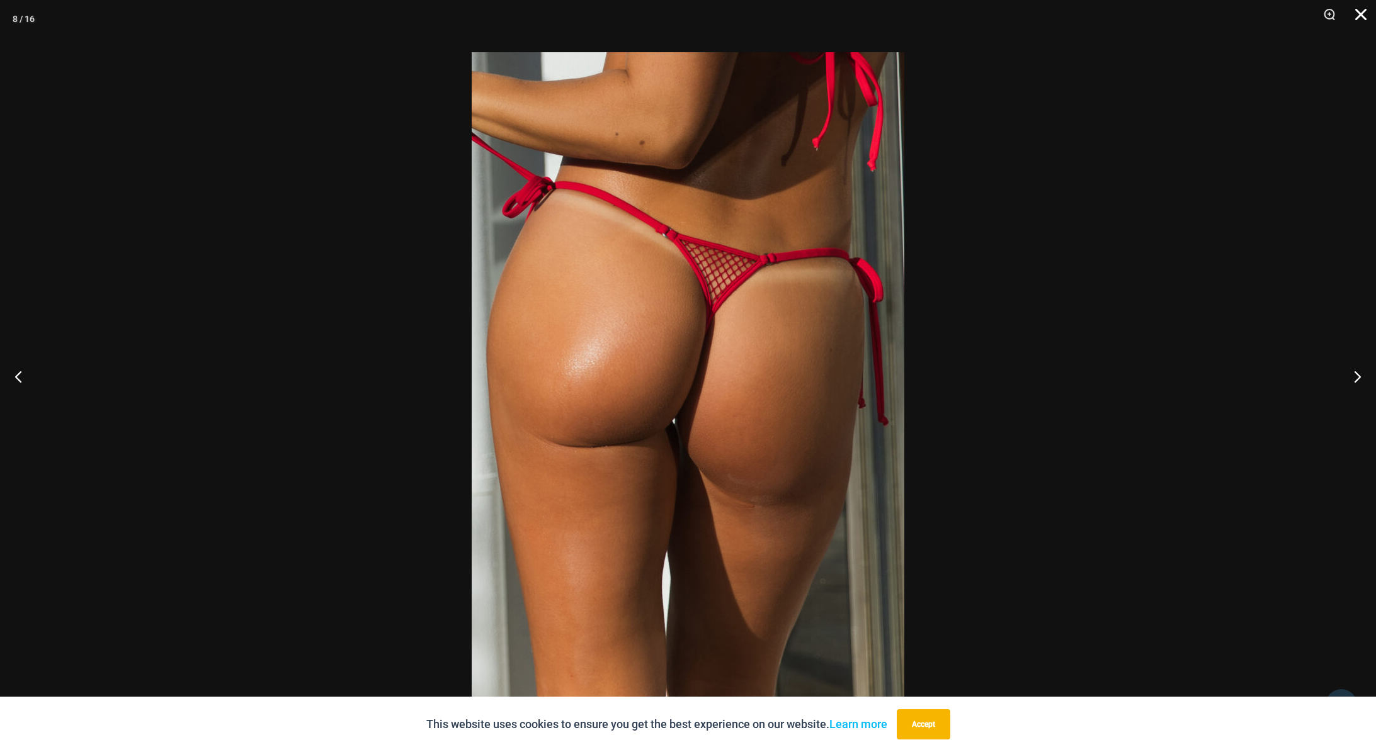
click at [1362, 16] on button "Close" at bounding box center [1355, 19] width 31 height 38
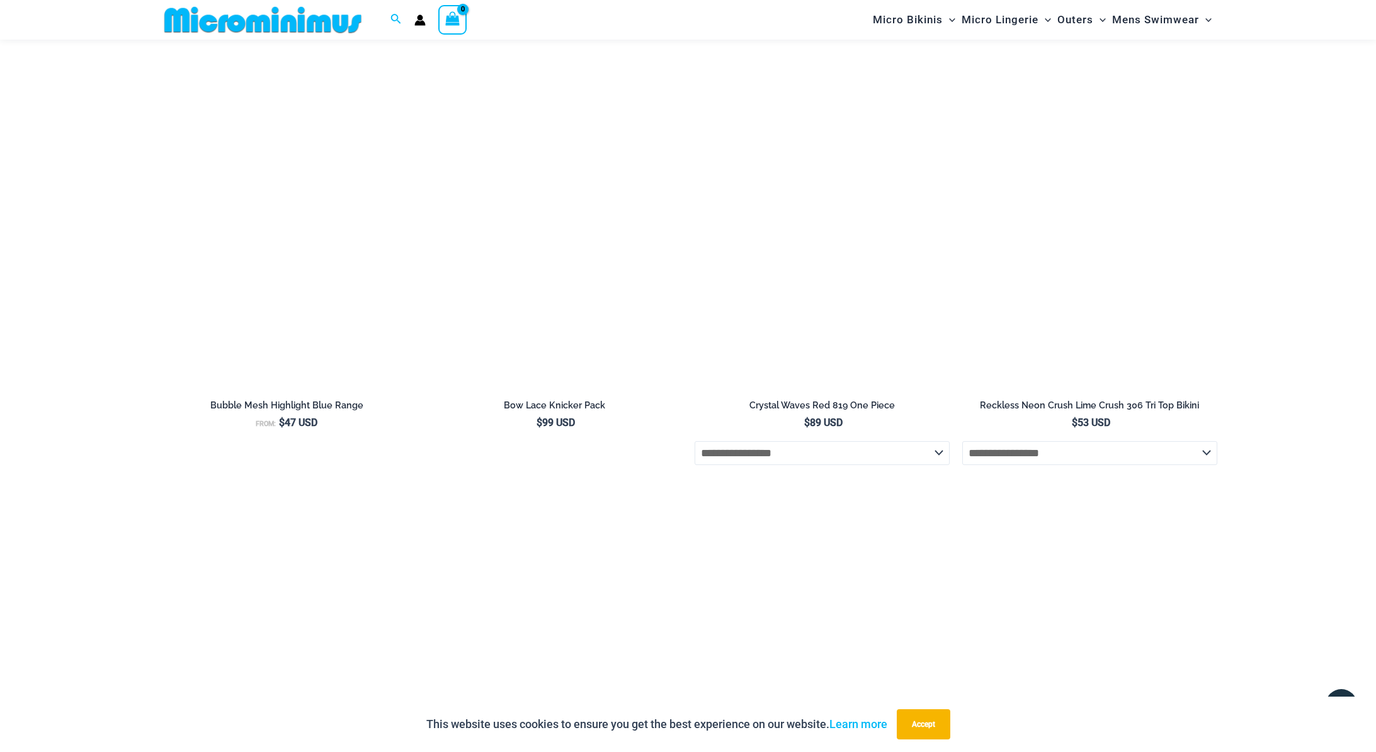
scroll to position [3741, 0]
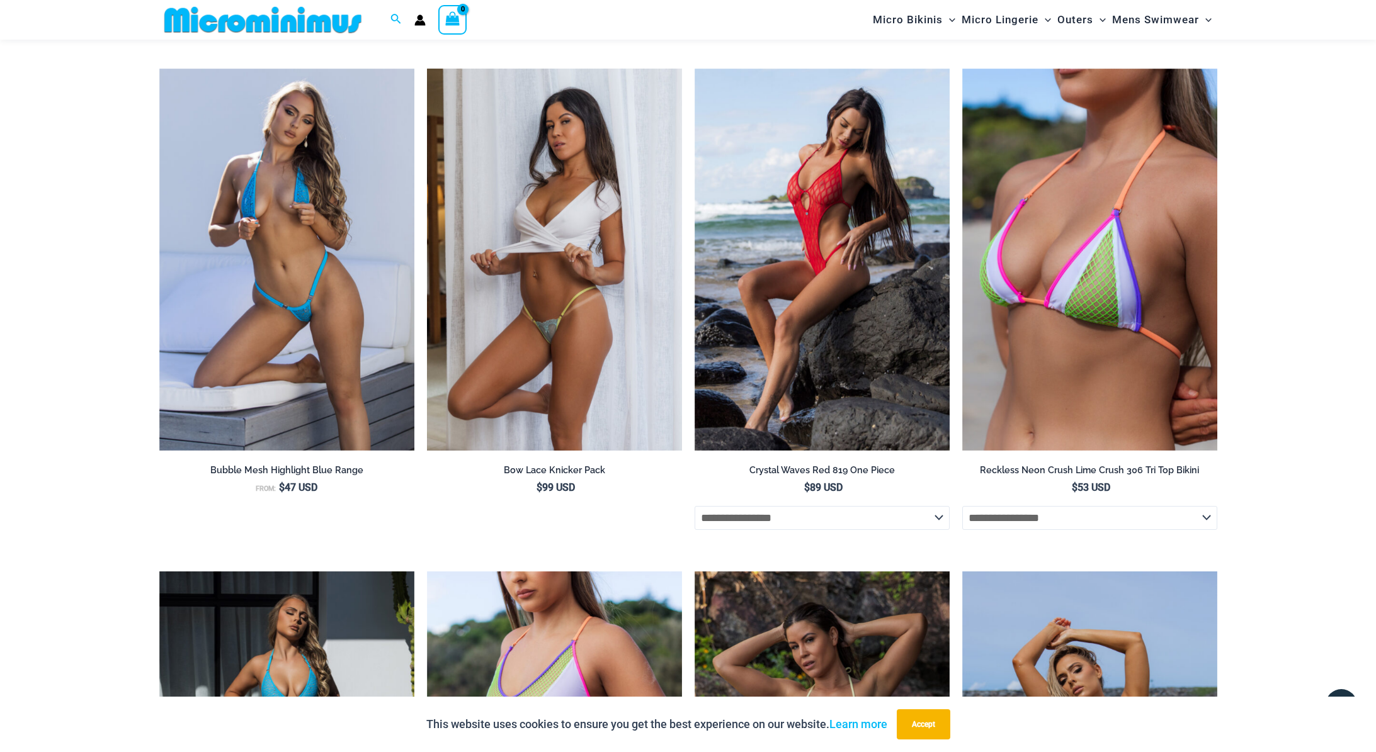
click at [571, 342] on img at bounding box center [554, 260] width 255 height 383
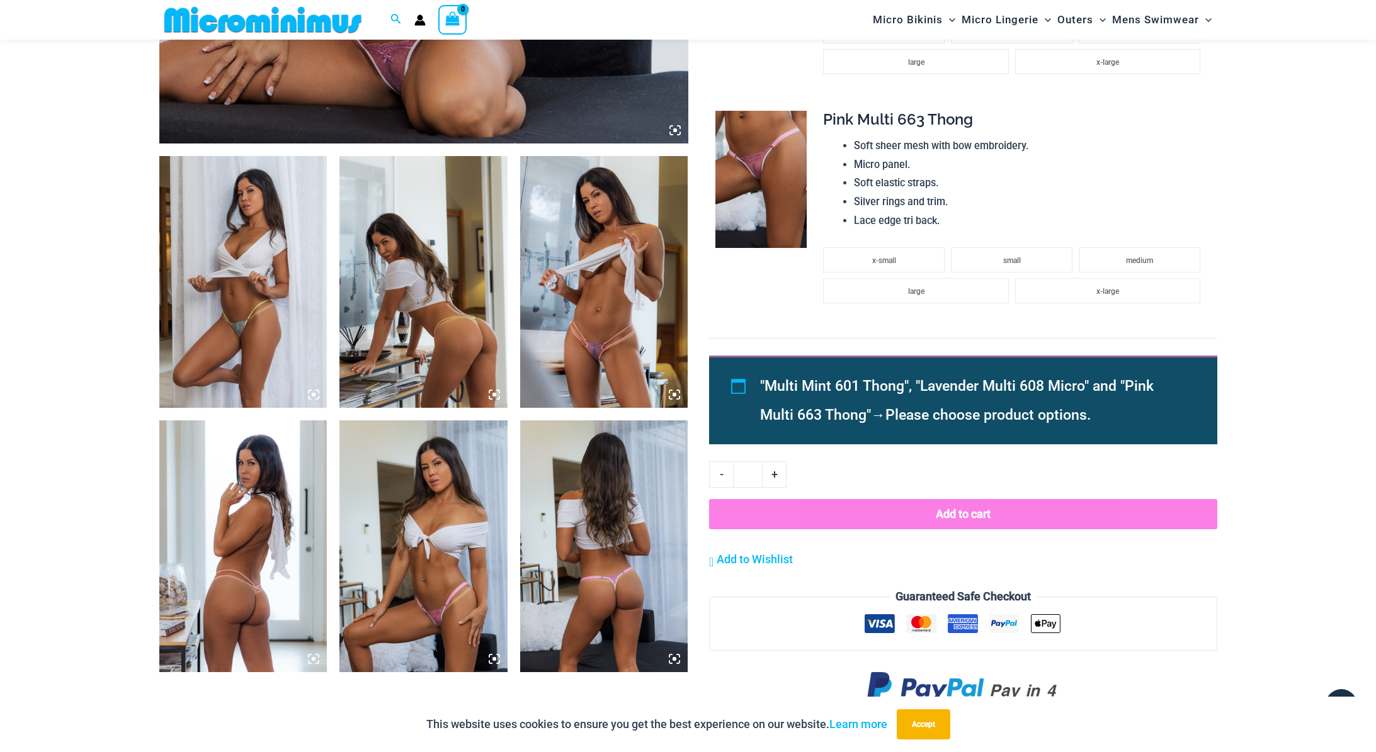
scroll to position [757, 0]
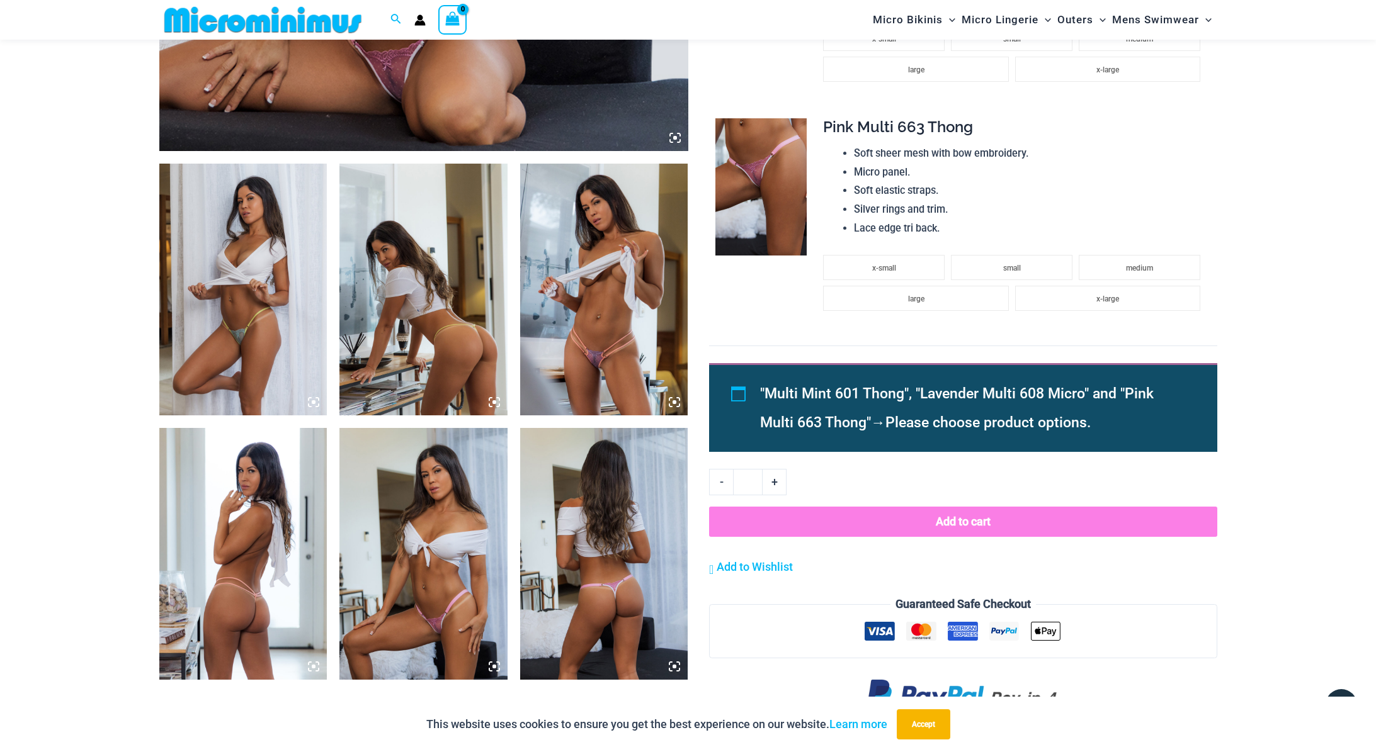
click at [607, 509] on img at bounding box center [604, 554] width 168 height 252
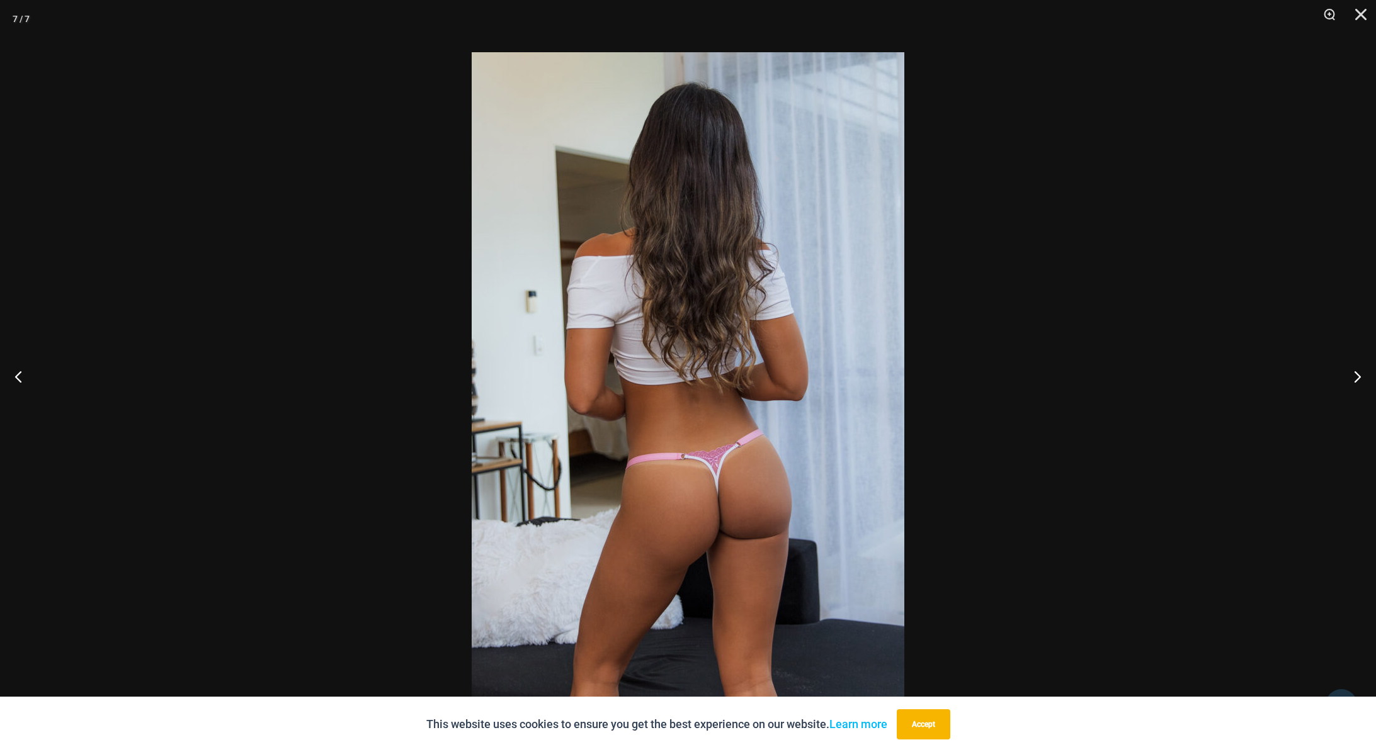
click at [1254, 181] on div at bounding box center [688, 376] width 1376 height 752
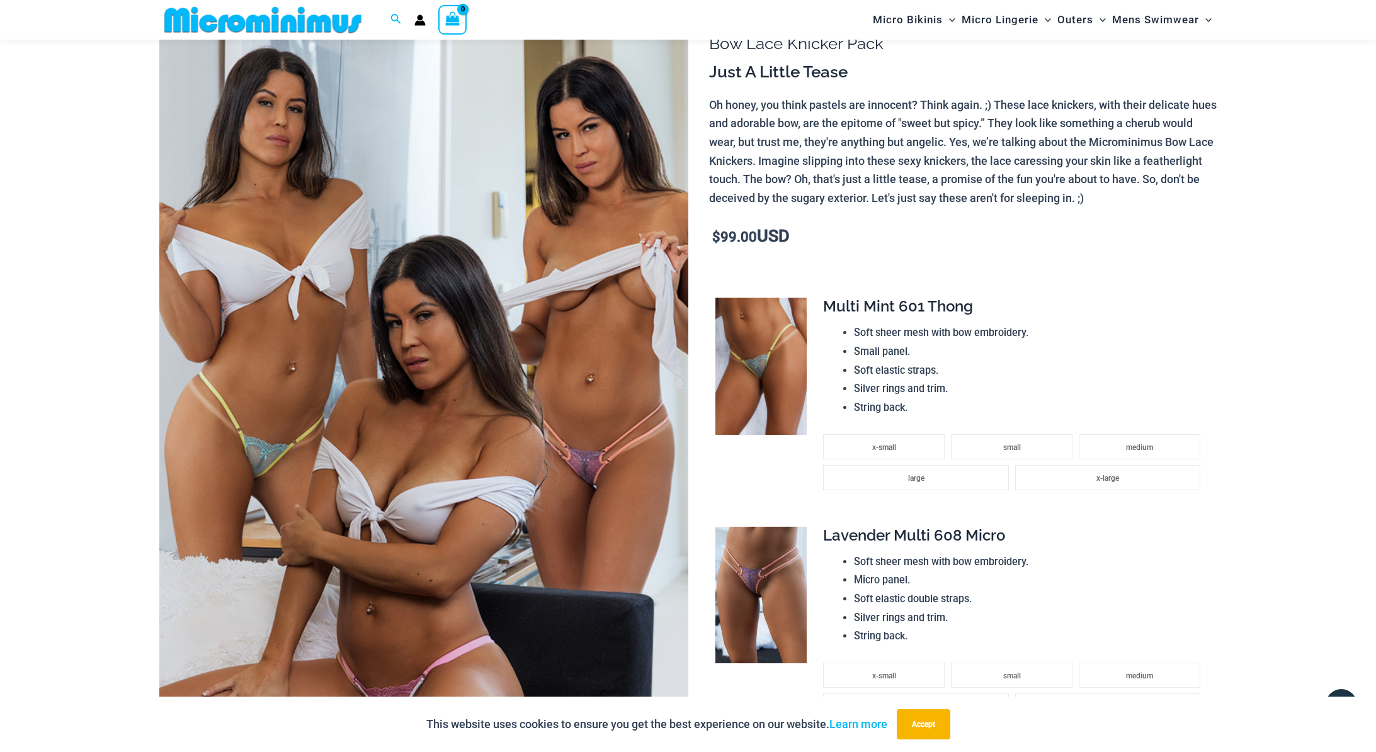
scroll to position [402, 0]
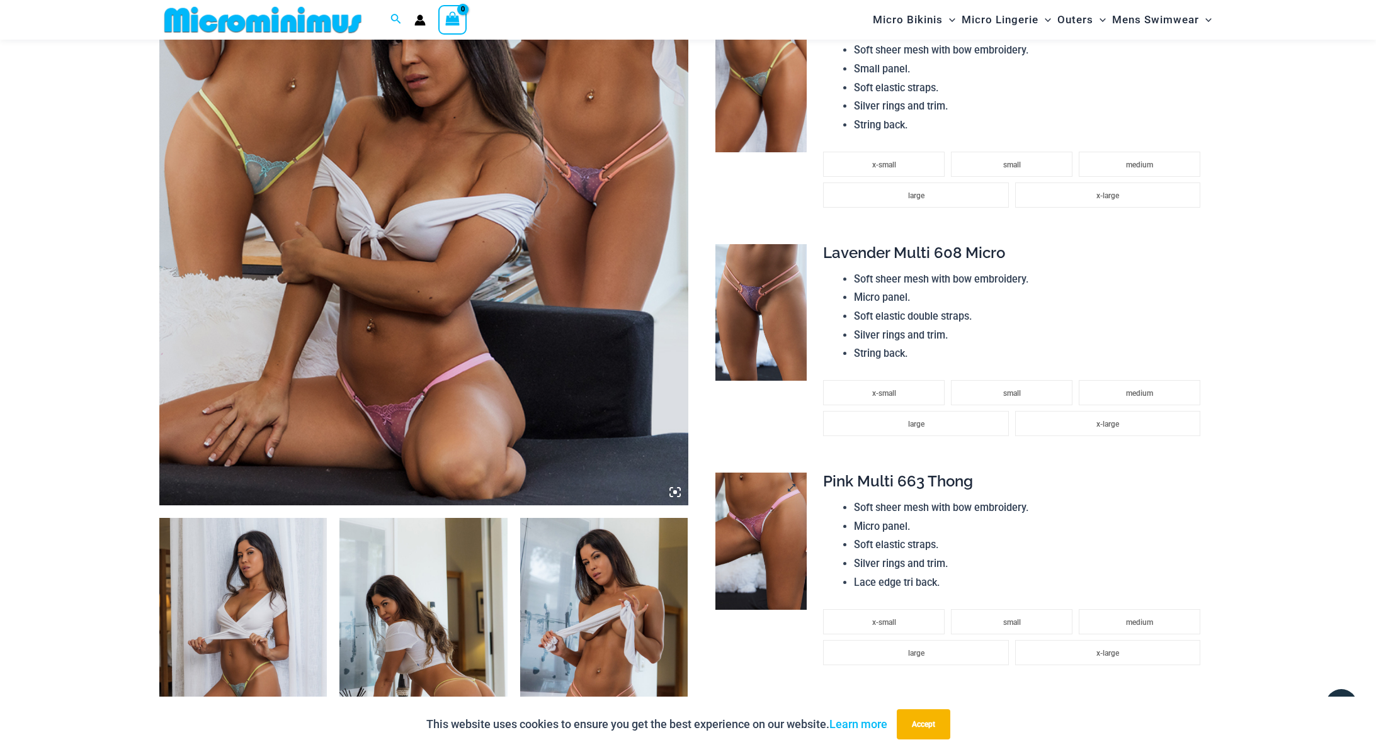
click at [790, 551] on img at bounding box center [760, 541] width 91 height 137
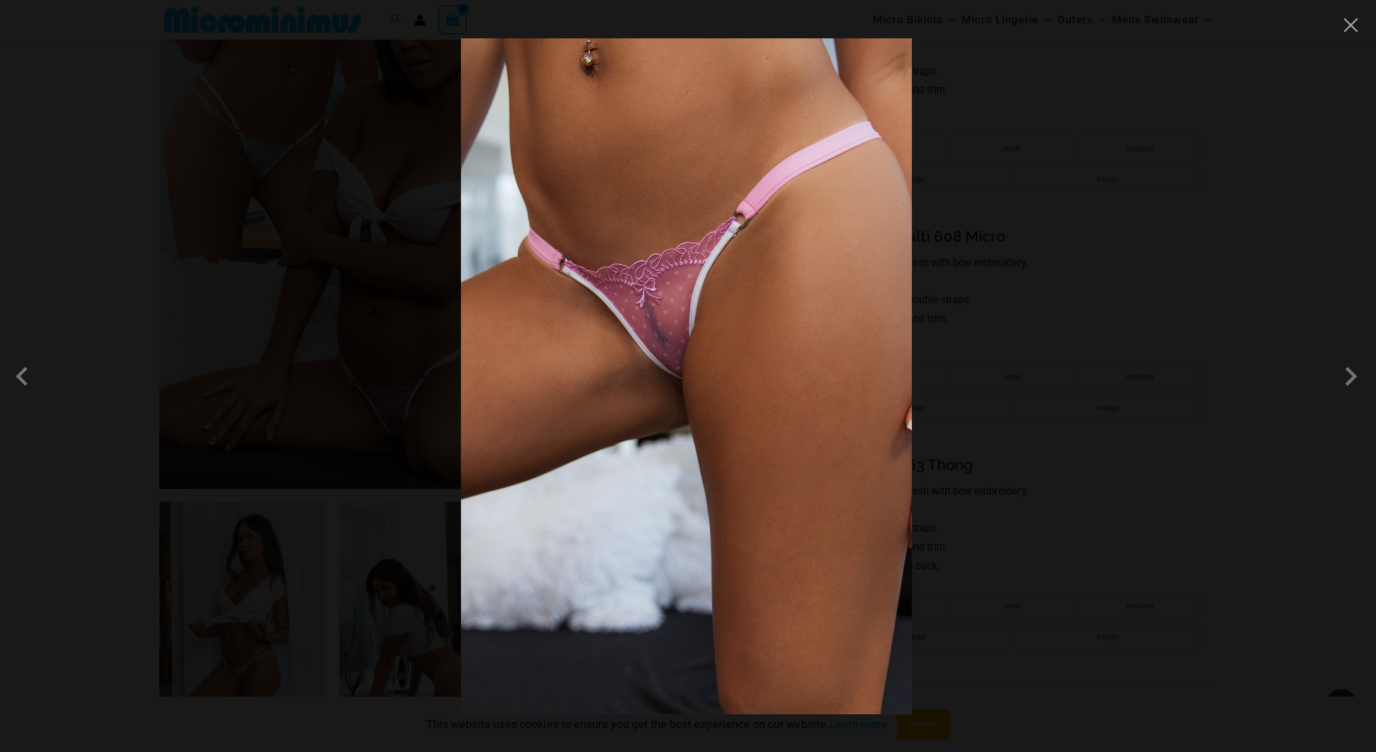
scroll to position [427, 0]
click at [1361, 23] on div at bounding box center [688, 376] width 1376 height 752
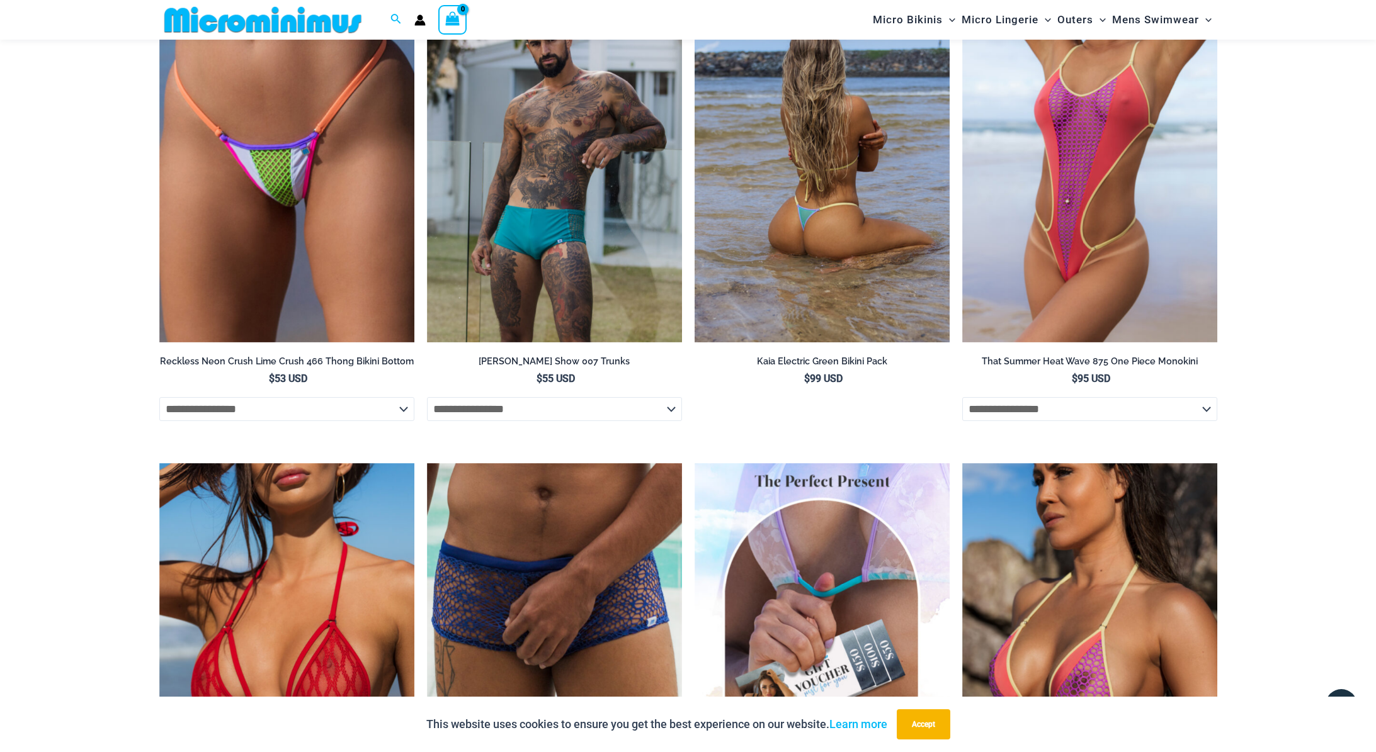
scroll to position [1992, 0]
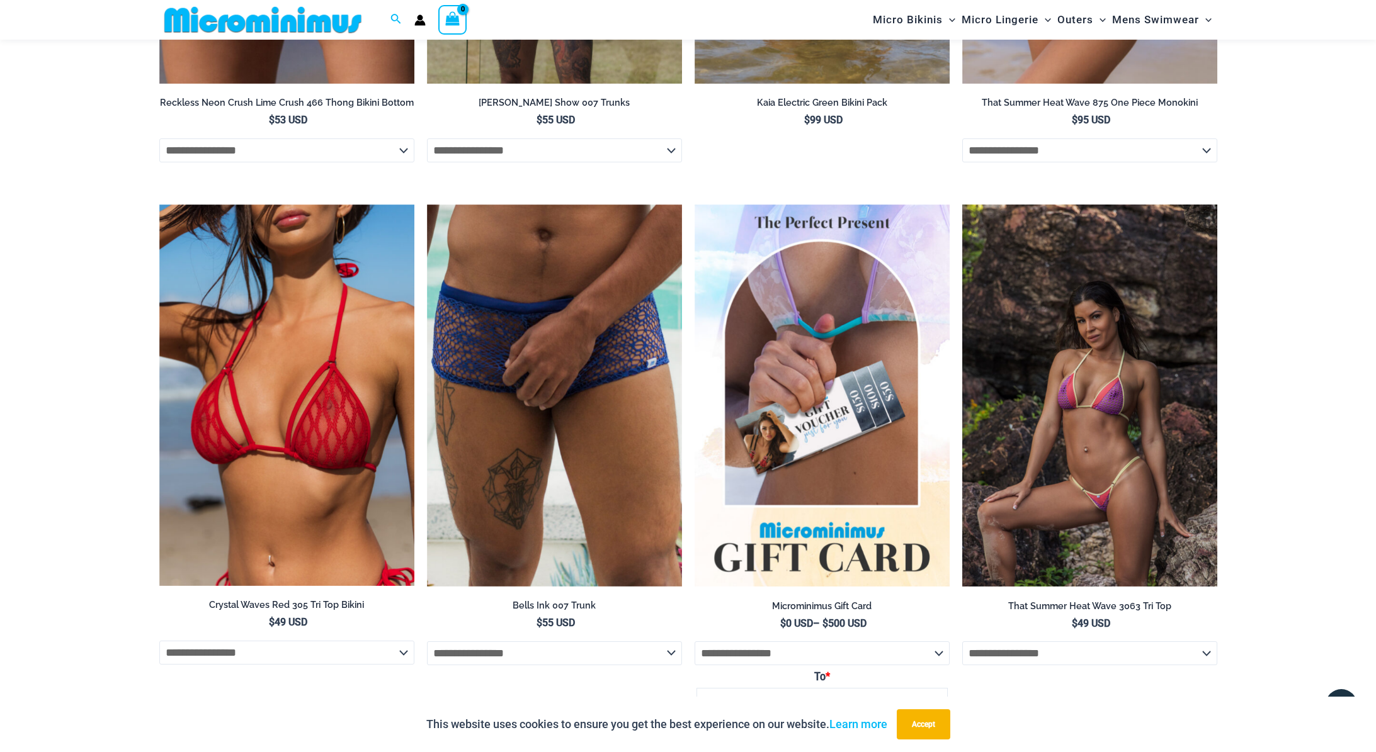
click at [1068, 340] on img at bounding box center [1089, 396] width 255 height 383
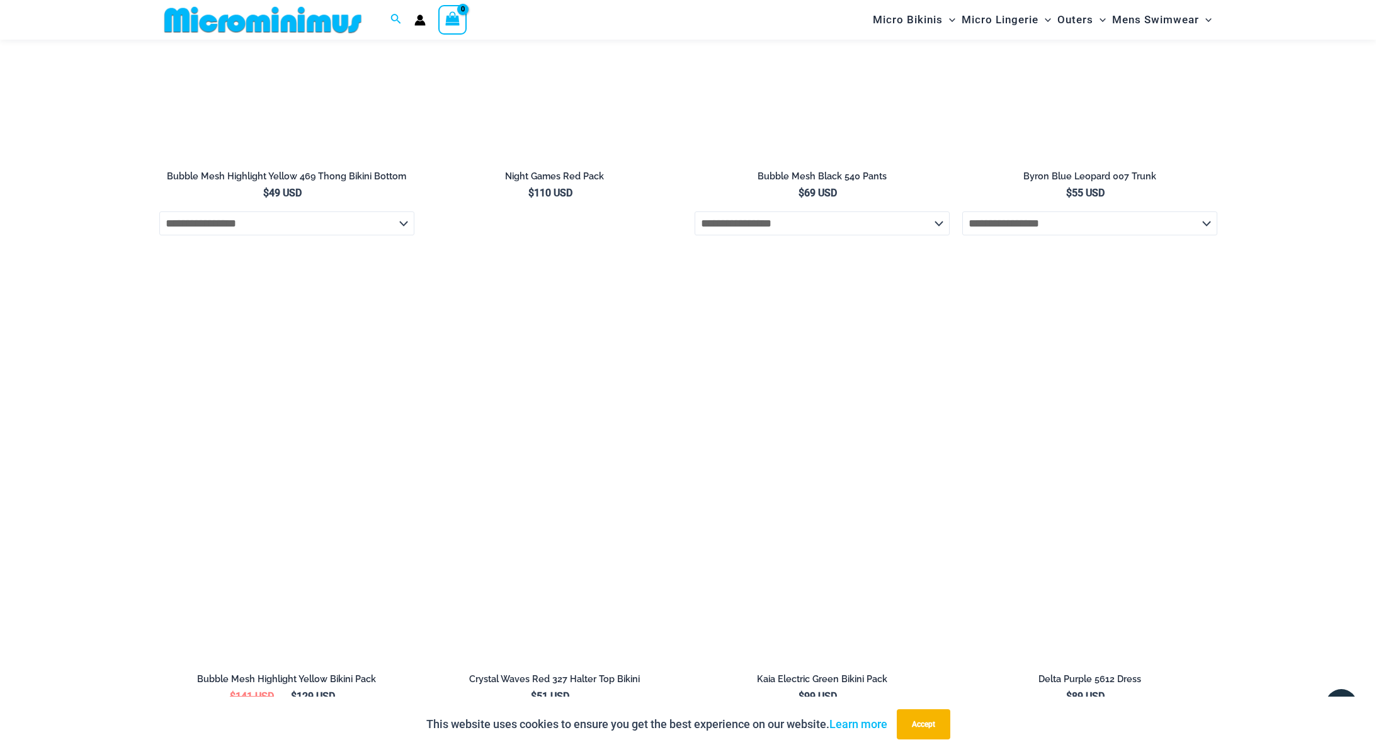
scroll to position [2298, 0]
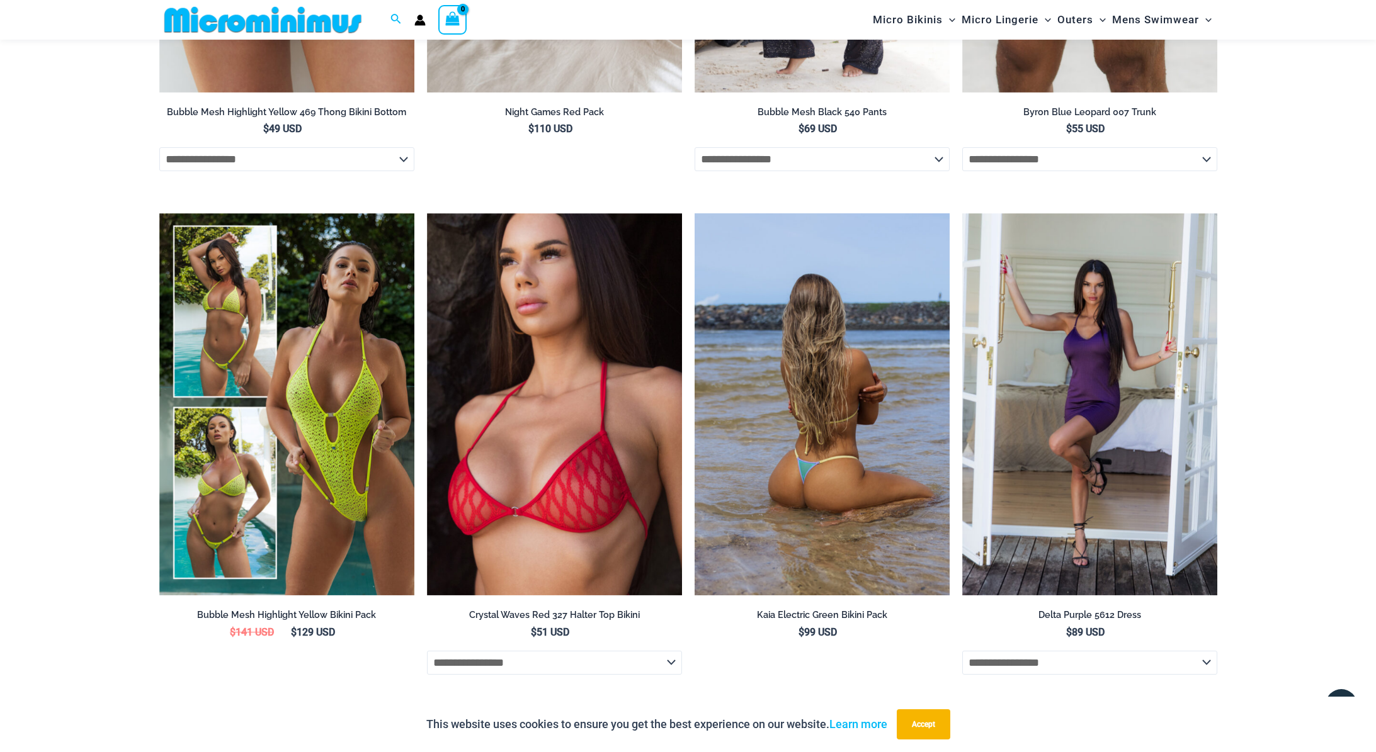
click at [831, 456] on img at bounding box center [821, 404] width 255 height 383
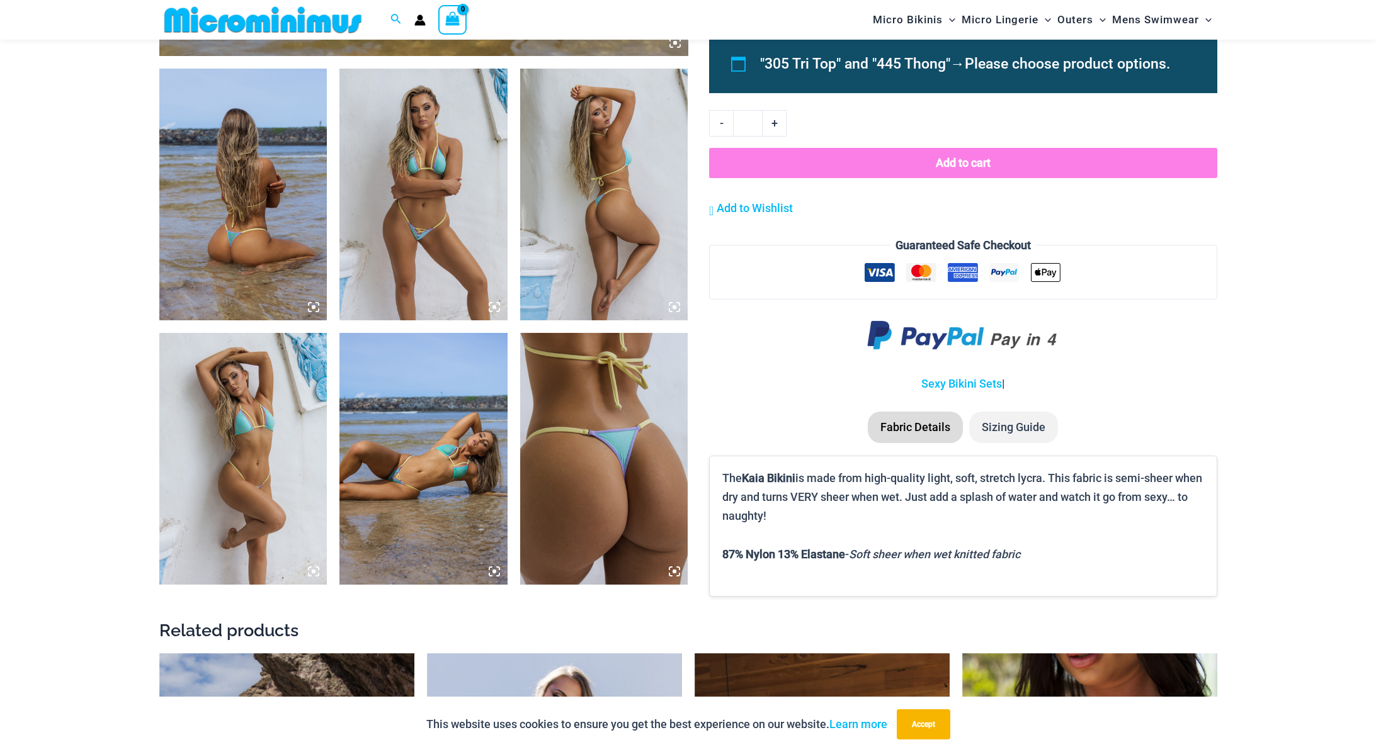
scroll to position [917, 0]
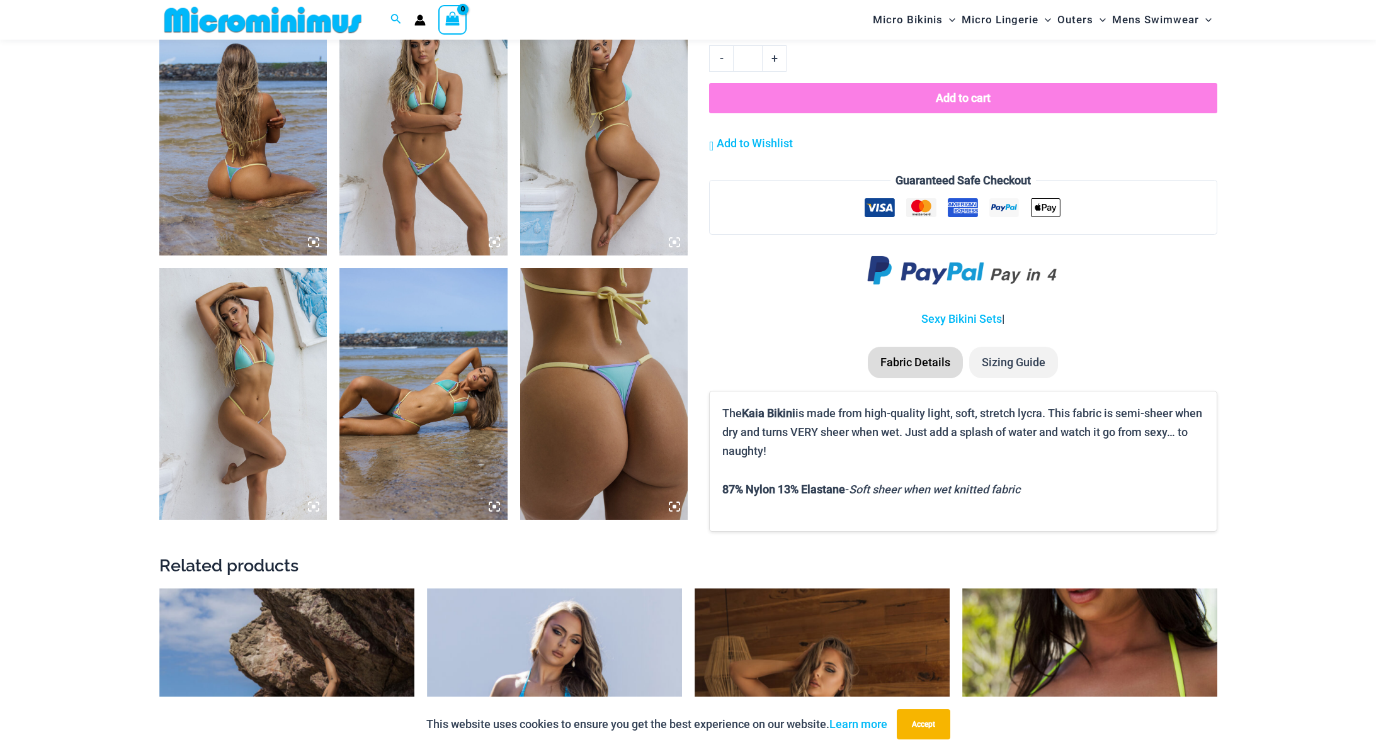
click at [366, 122] on img at bounding box center [423, 130] width 168 height 252
